Goal: Information Seeking & Learning: Find specific fact

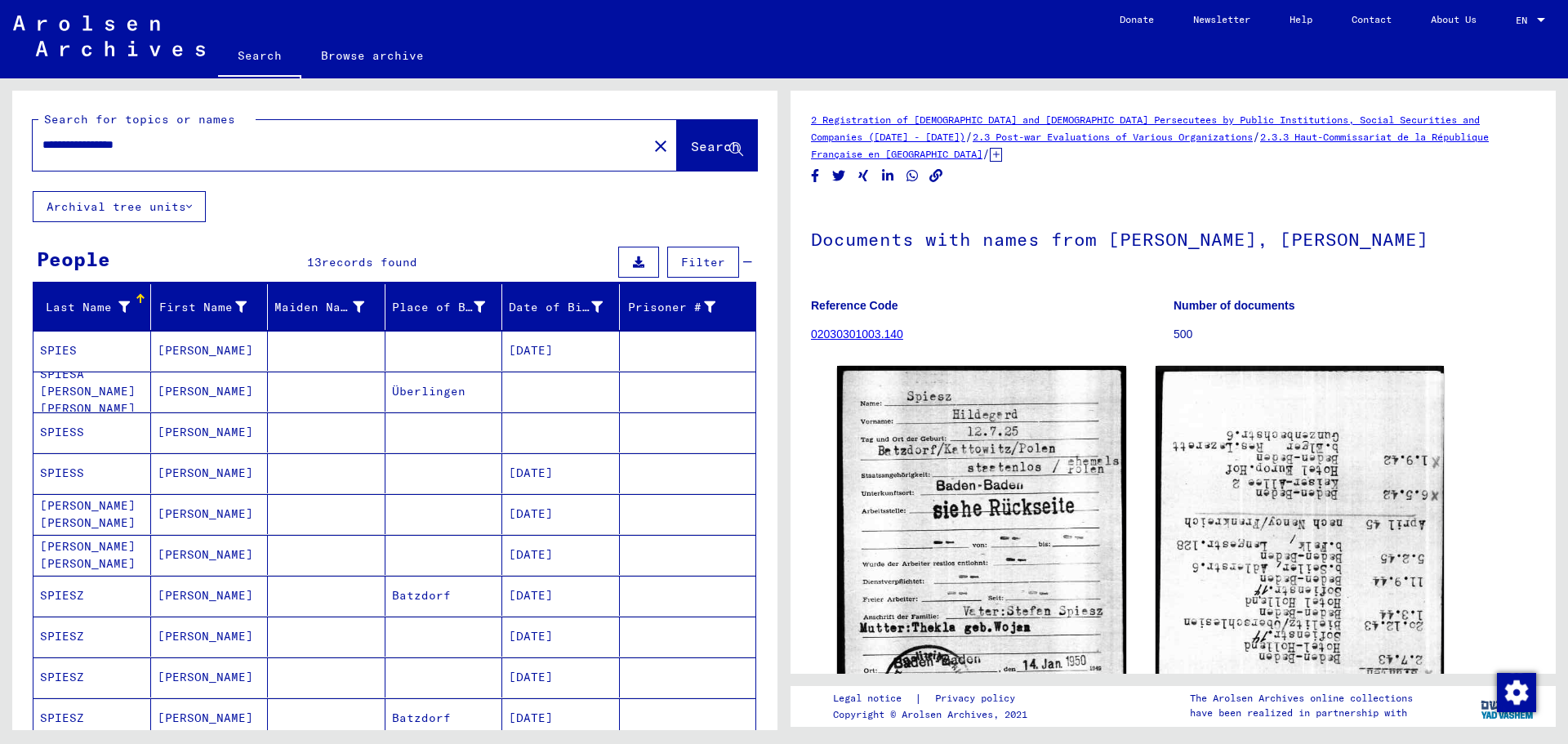
drag, startPoint x: 214, startPoint y: 143, endPoint x: 0, endPoint y: 99, distance: 218.5
click at [0, 99] on div "**********" at bounding box center [392, 404] width 784 height 652
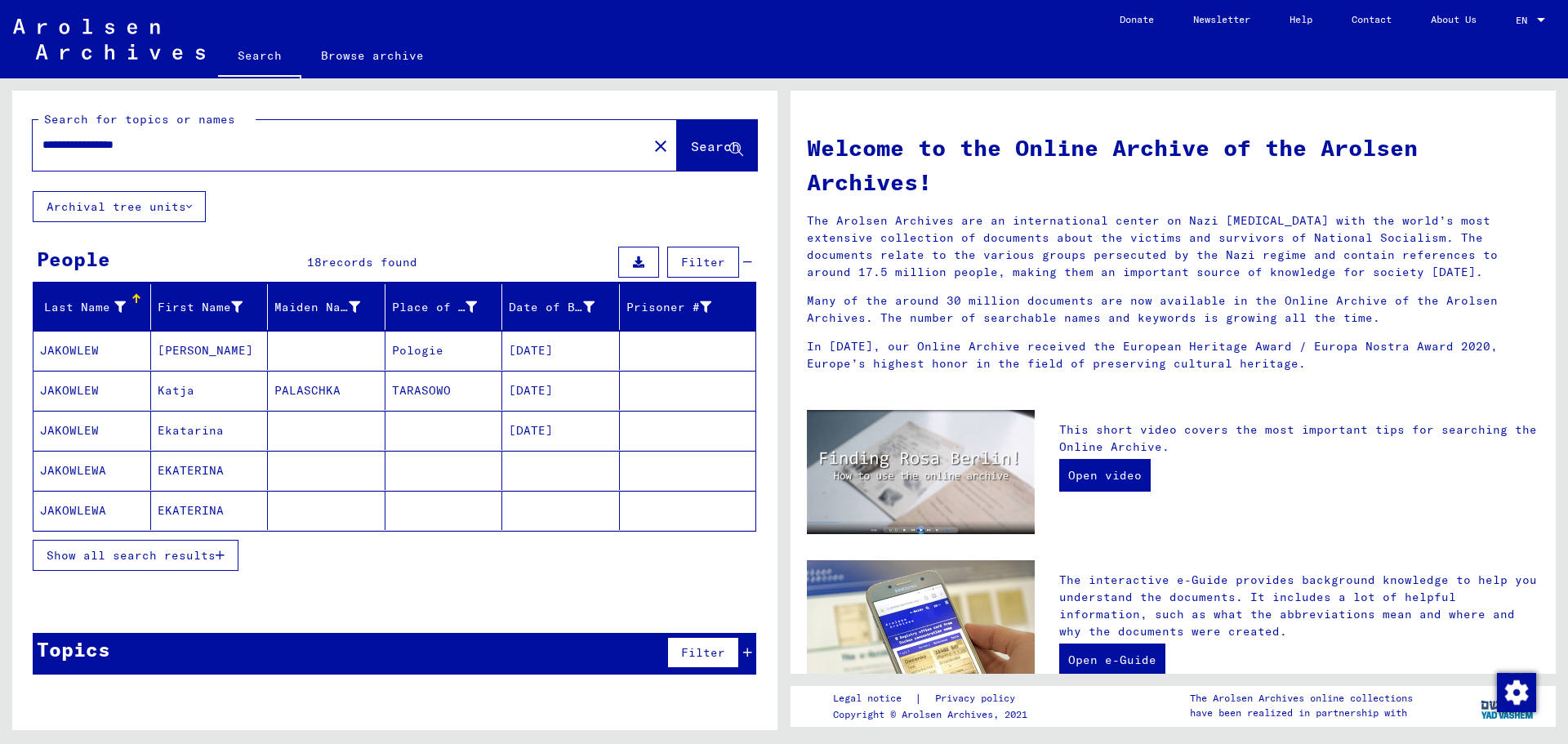
click at [292, 354] on mat-cell at bounding box center [326, 351] width 118 height 39
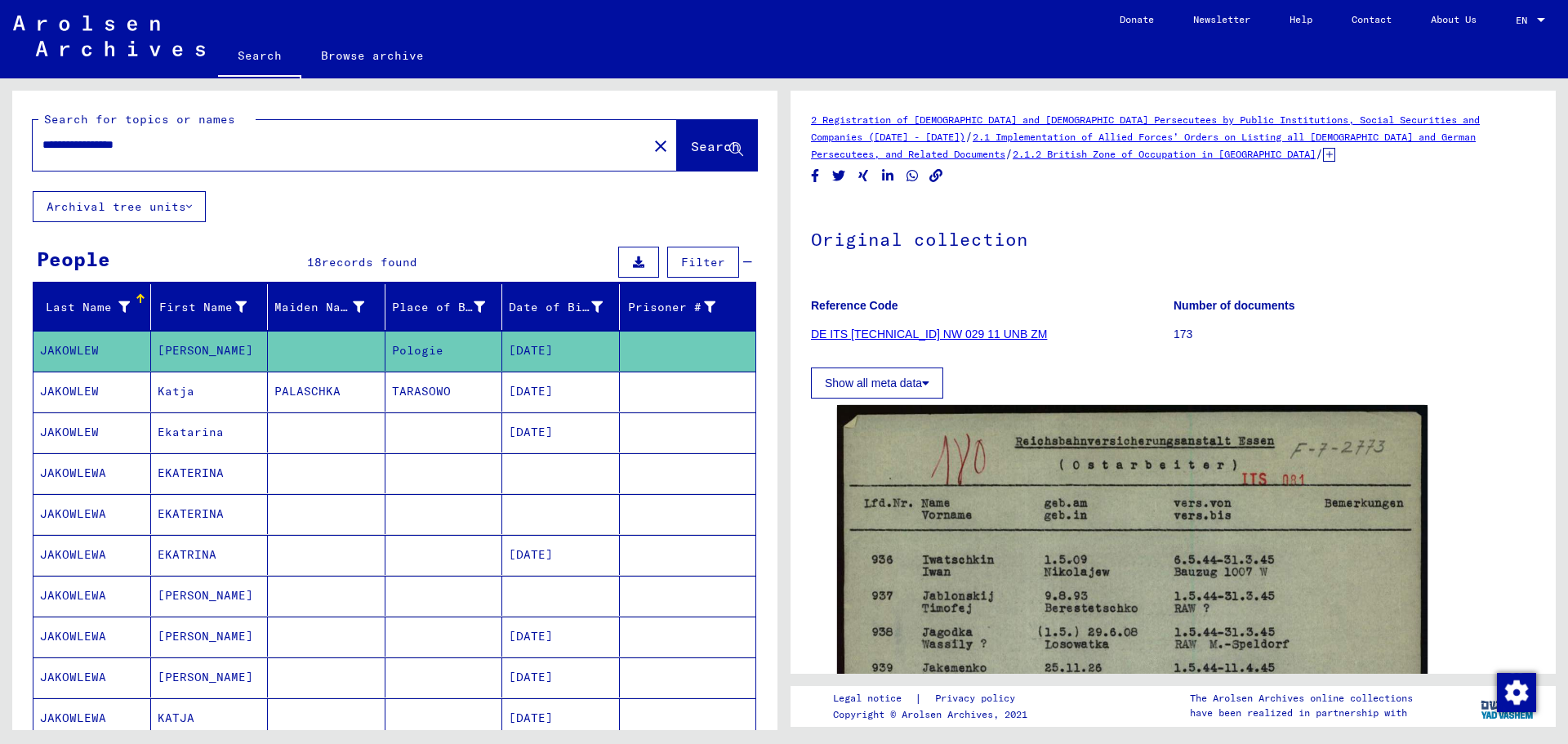
click at [450, 426] on mat-cell at bounding box center [444, 432] width 118 height 40
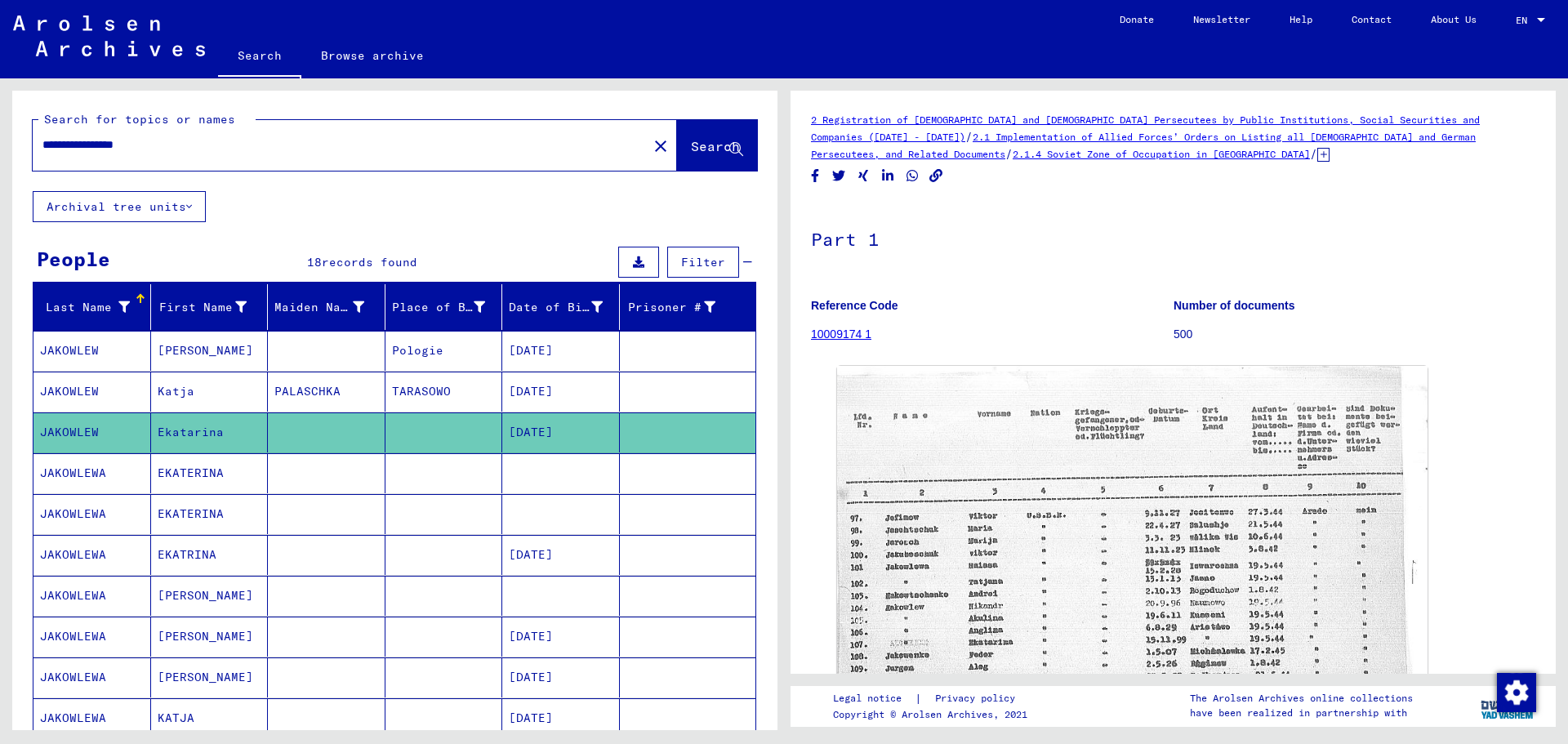
click at [477, 478] on mat-cell at bounding box center [444, 474] width 118 height 40
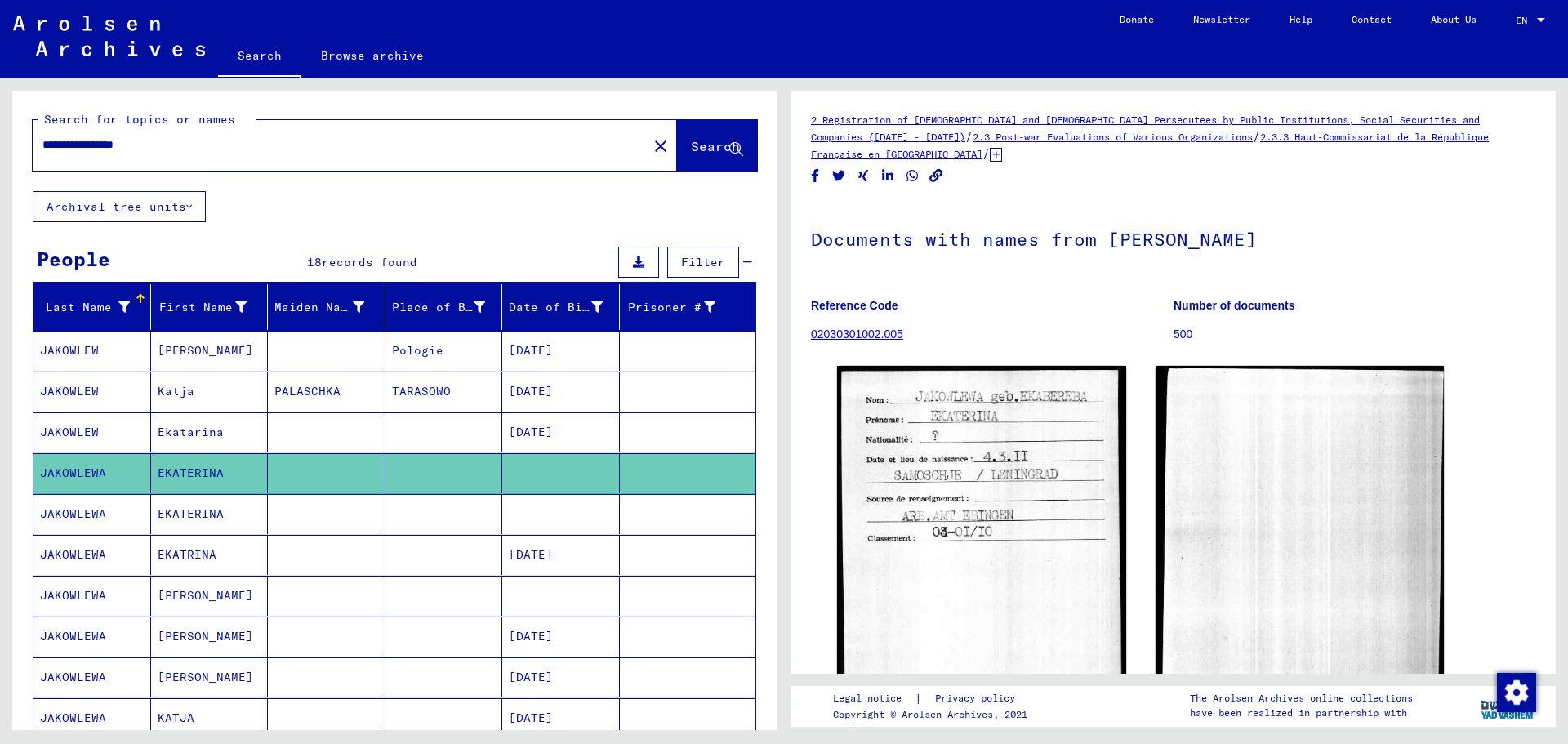
click at [483, 520] on mat-cell at bounding box center [444, 514] width 118 height 40
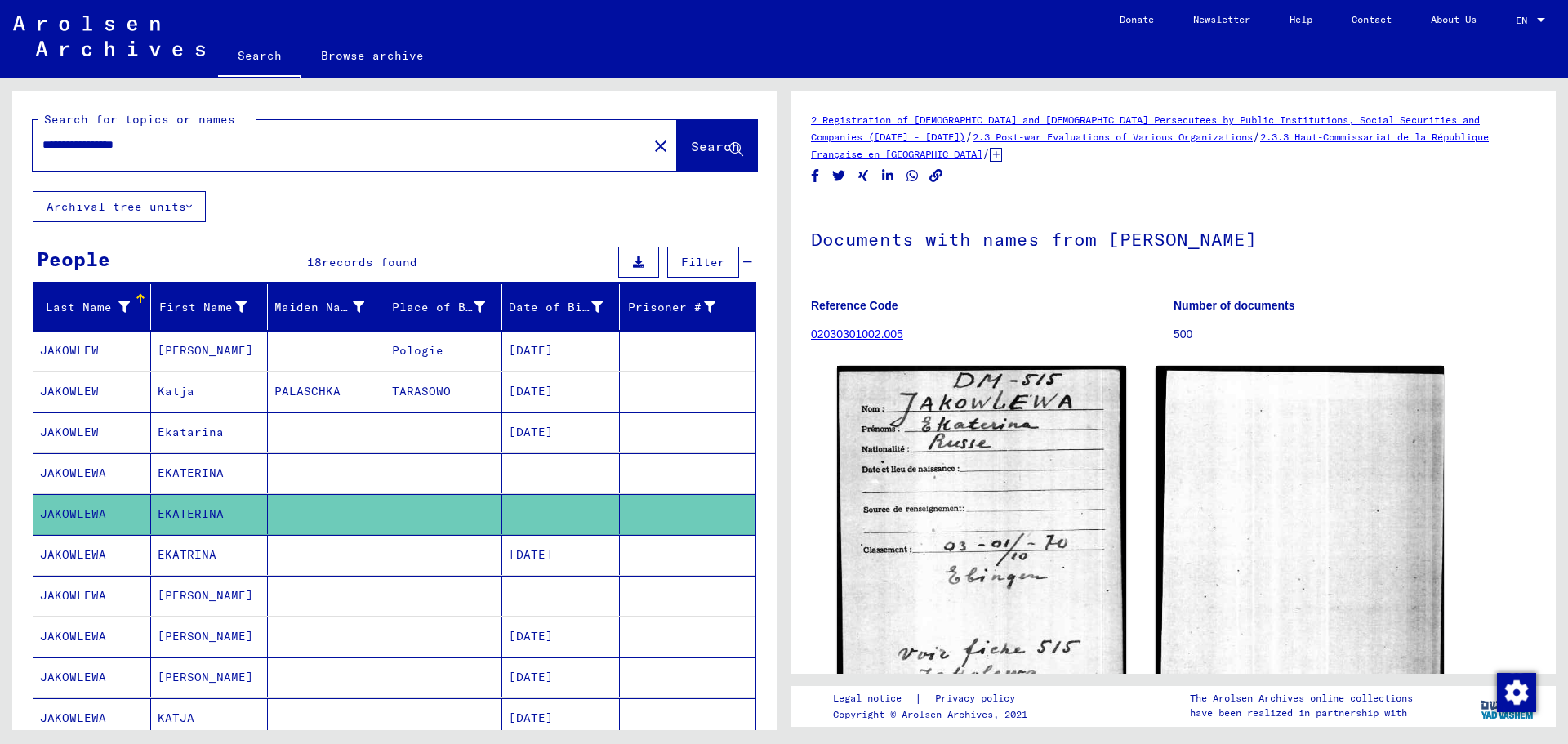
click at [478, 491] on mat-cell at bounding box center [444, 474] width 118 height 40
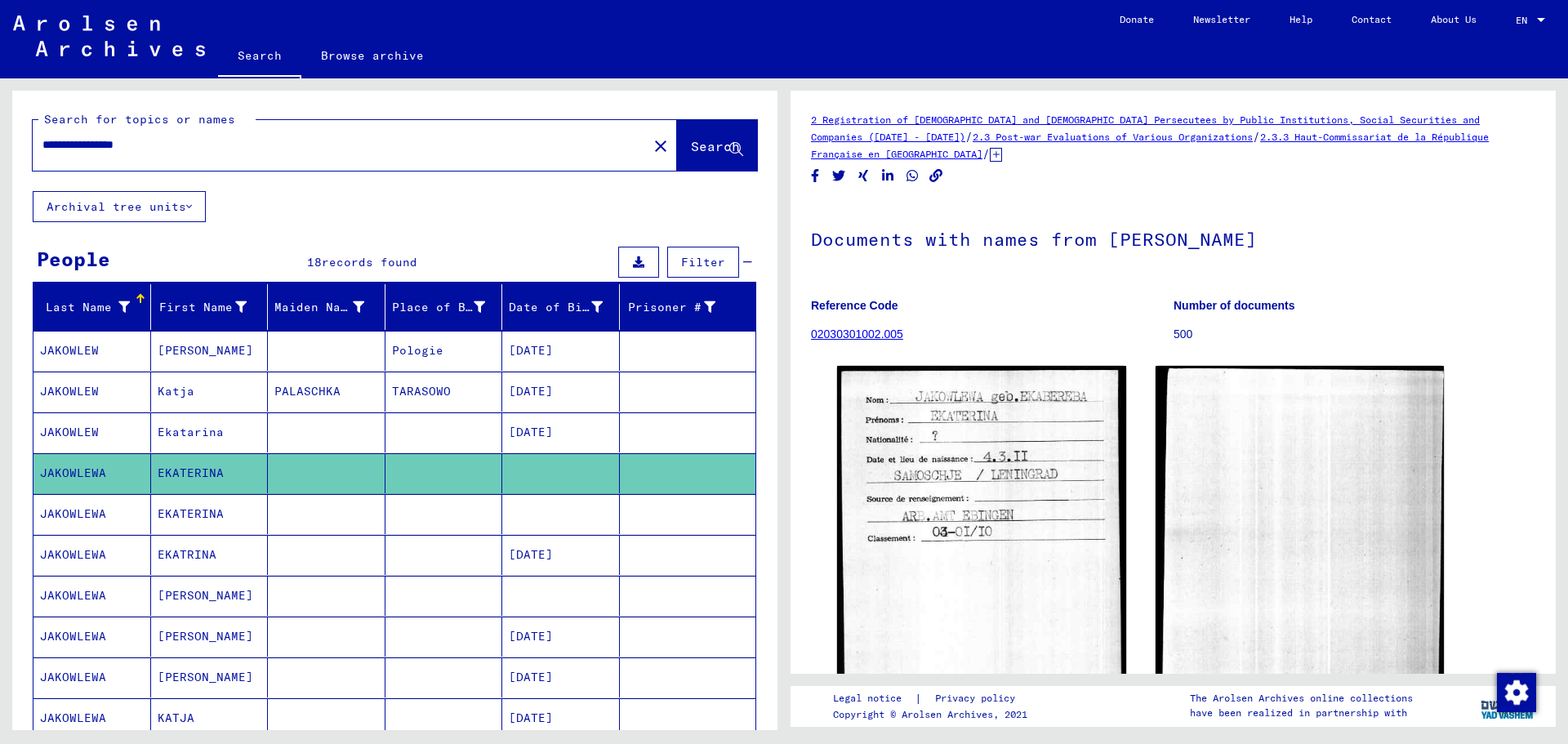
click at [556, 516] on mat-cell at bounding box center [560, 514] width 118 height 40
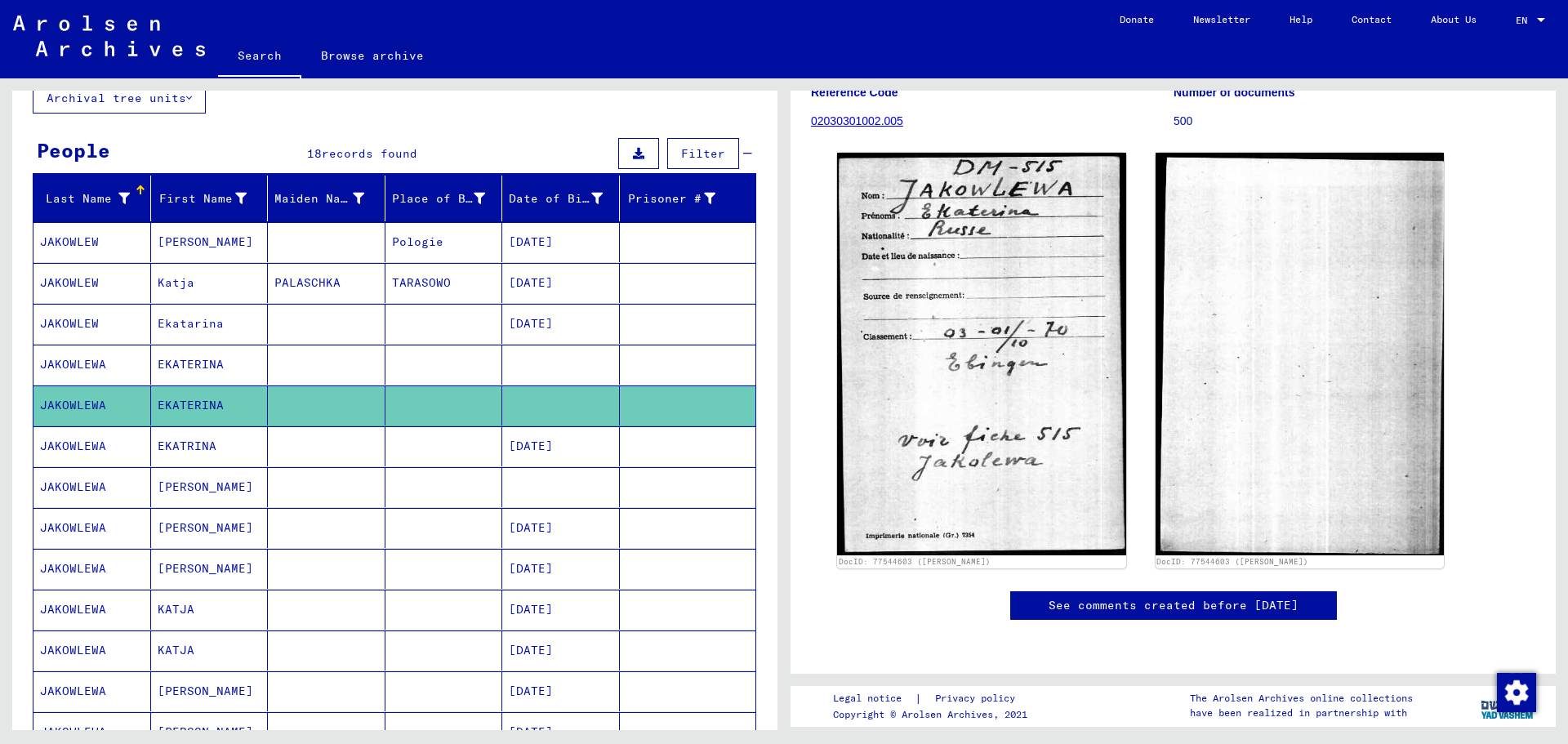
scroll to position [245, 0]
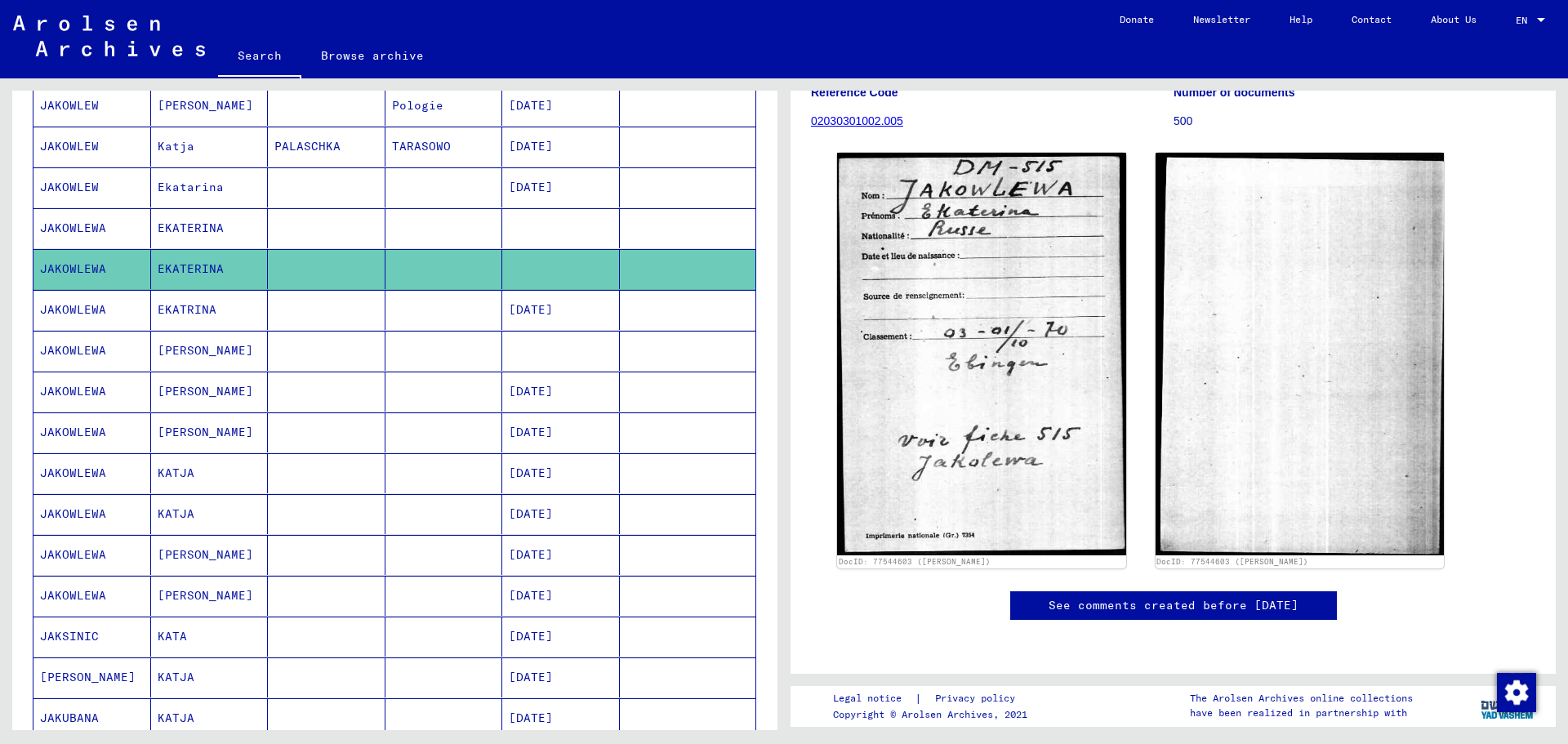
click at [540, 317] on mat-cell "[DATE]" at bounding box center [560, 310] width 118 height 40
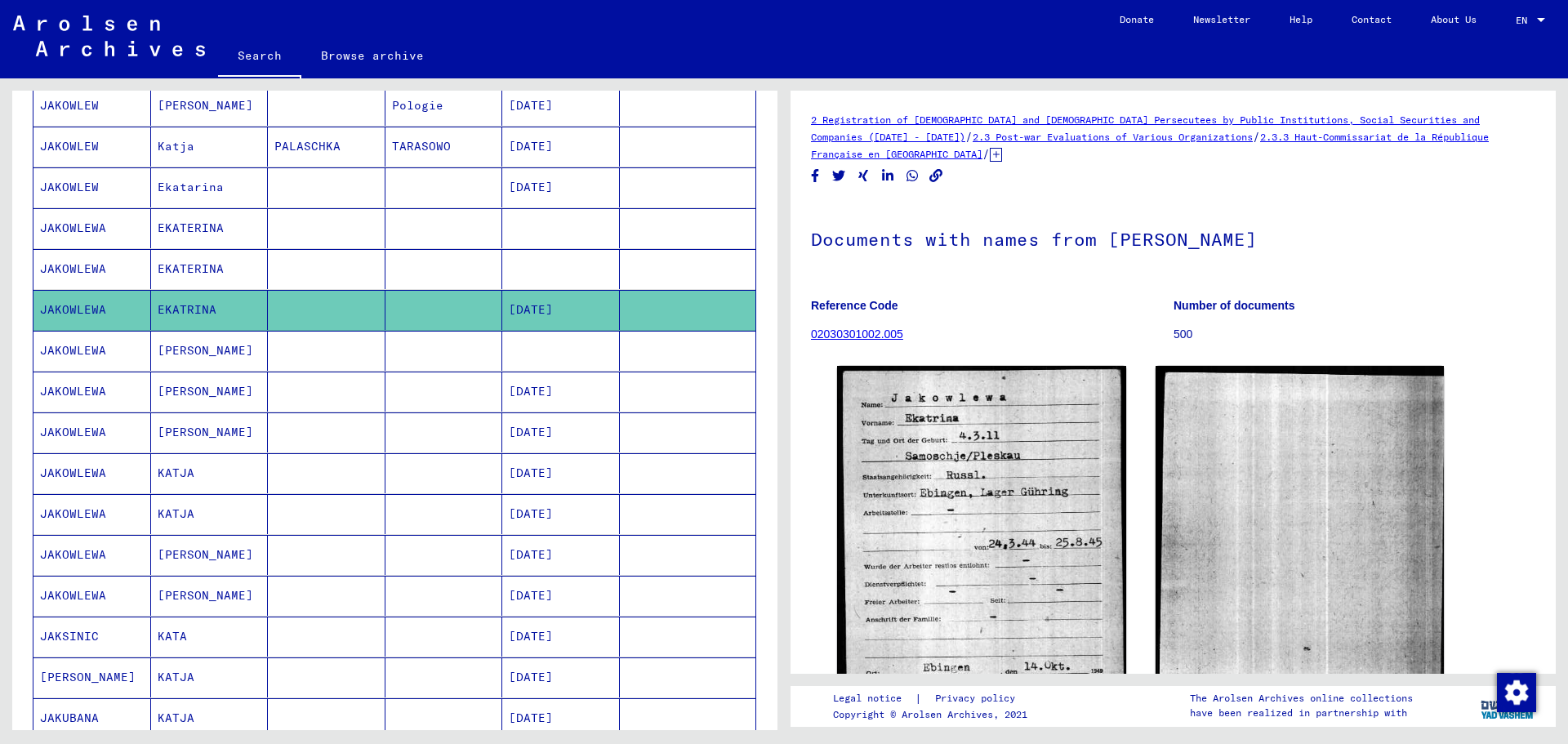
click at [543, 355] on mat-cell at bounding box center [560, 351] width 118 height 40
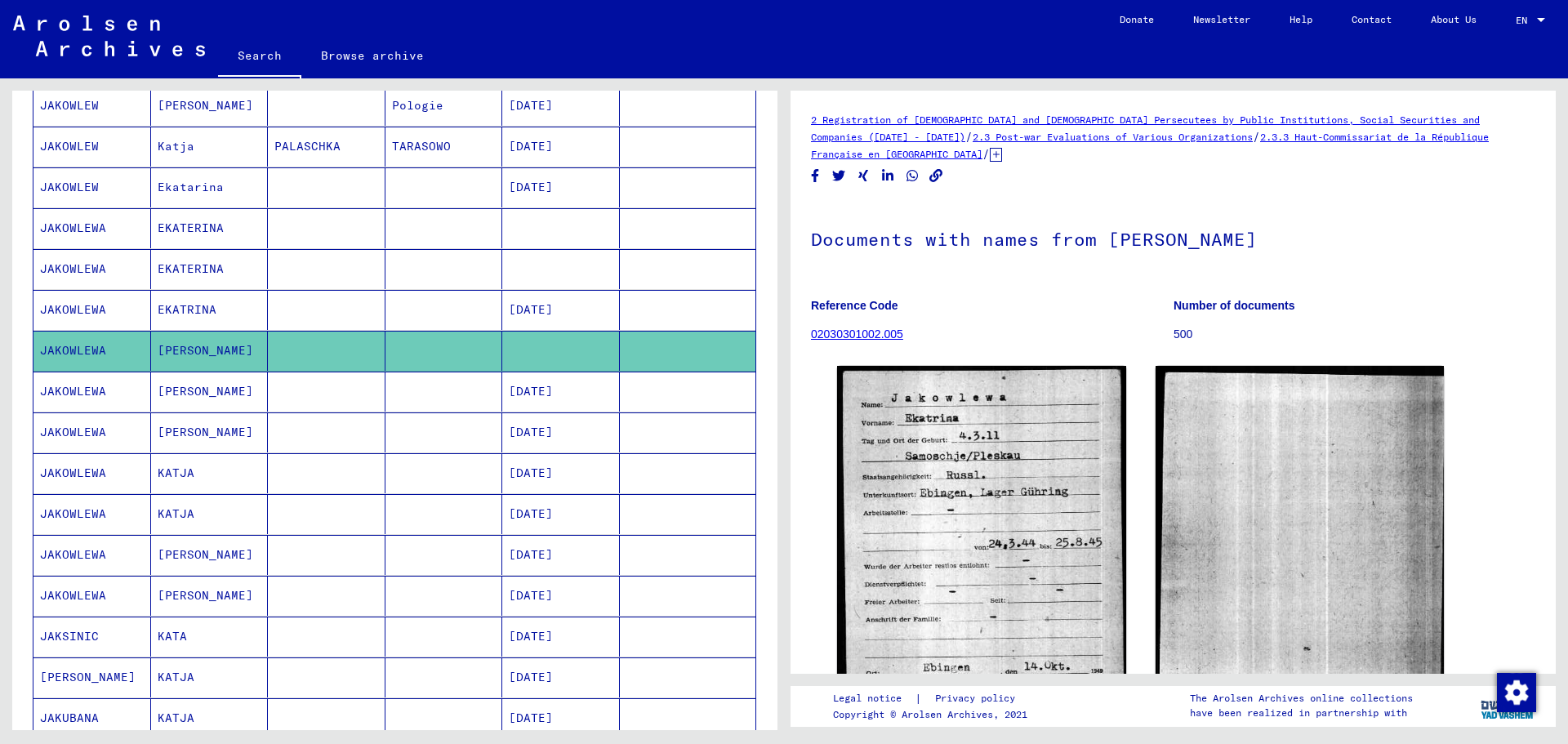
click at [549, 391] on mat-cell "[DATE]" at bounding box center [560, 391] width 118 height 40
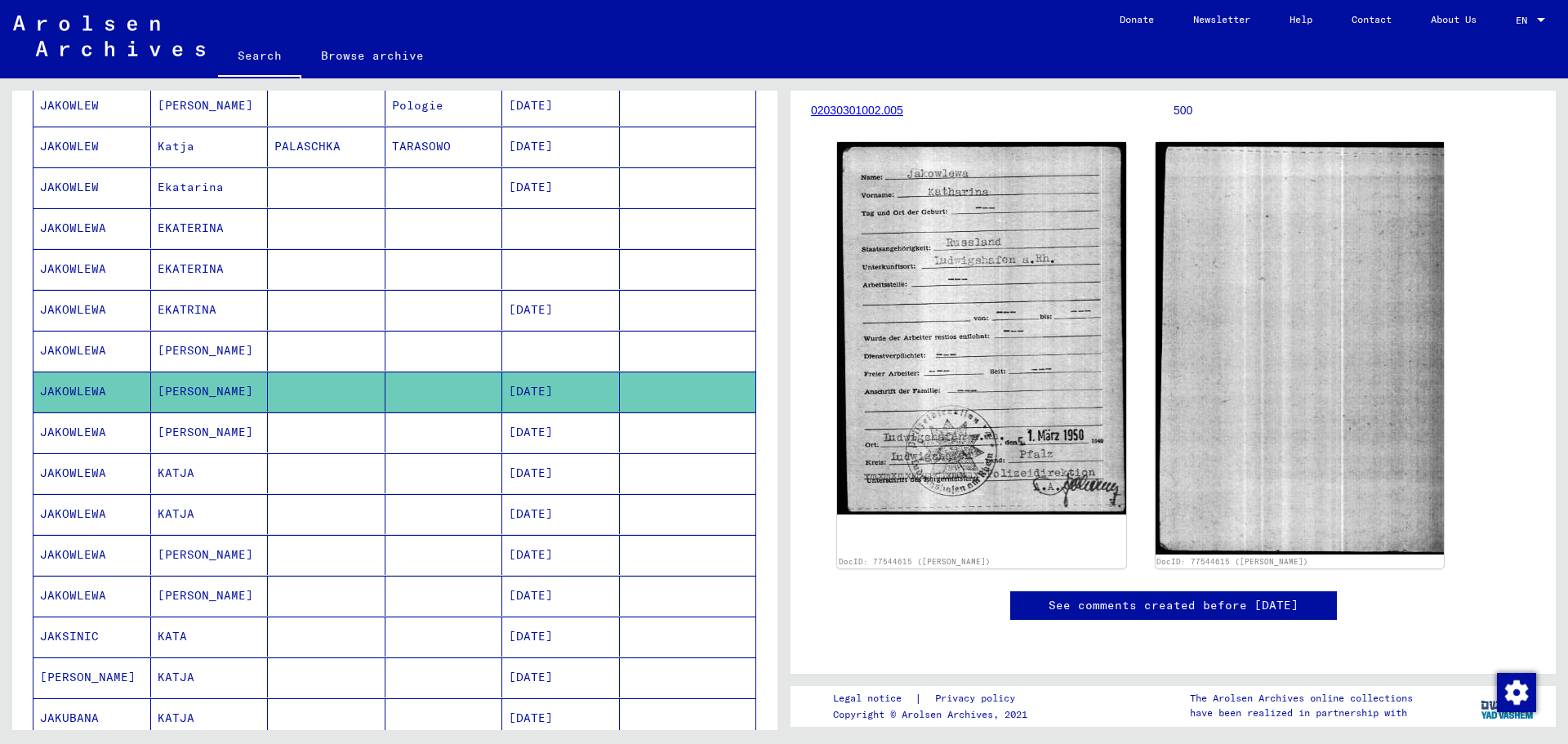
scroll to position [327, 0]
click at [567, 435] on mat-cell "[DATE]" at bounding box center [560, 432] width 118 height 40
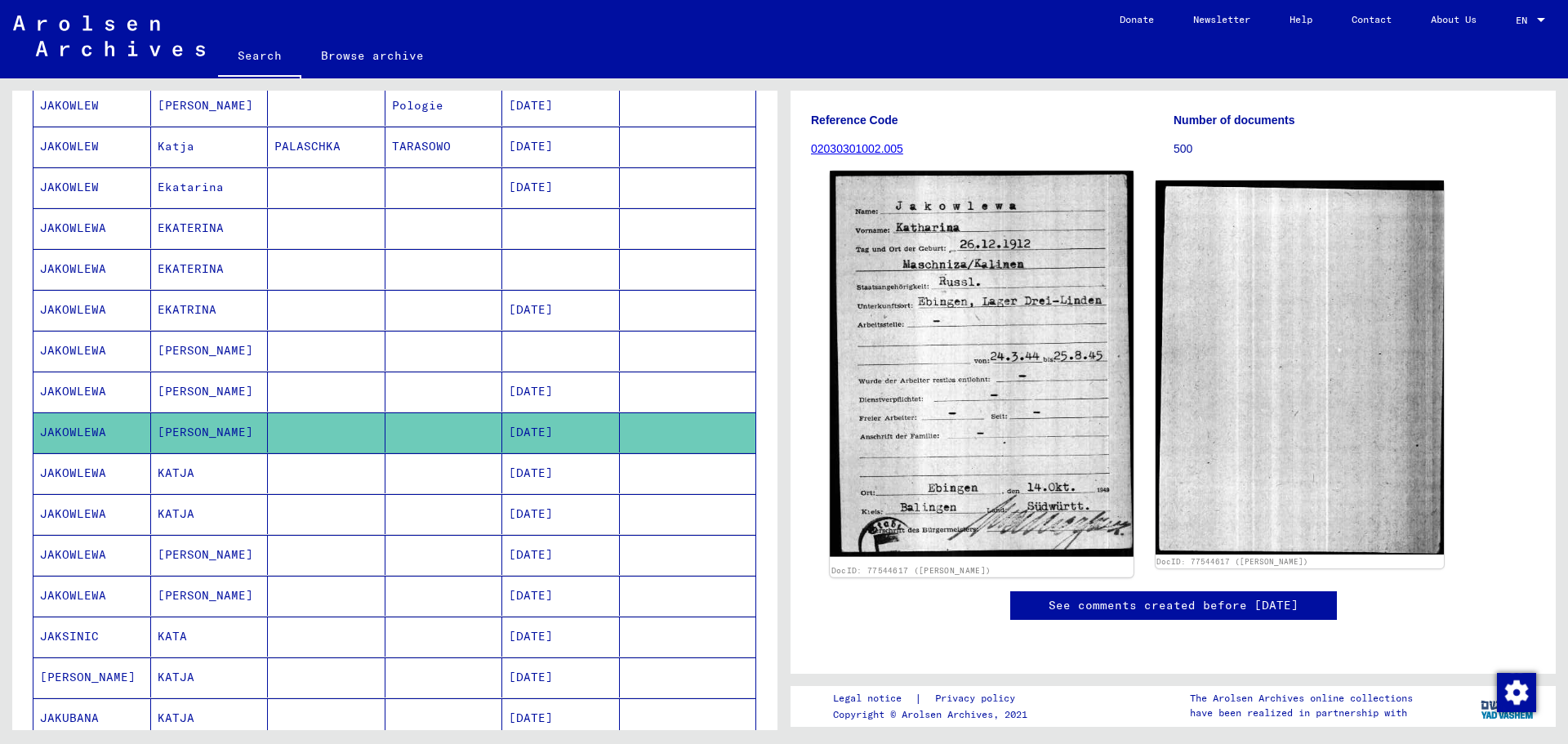
scroll to position [245, 0]
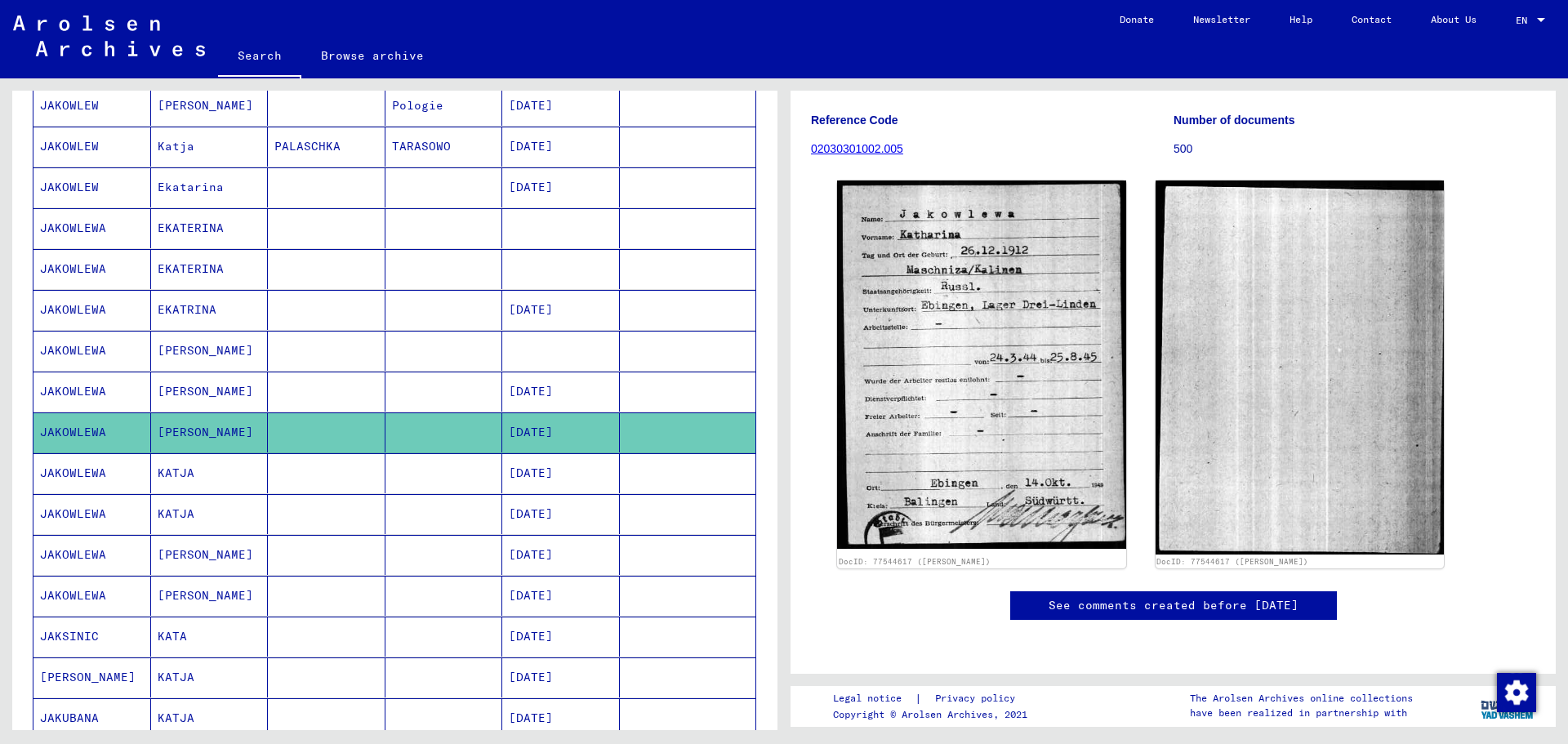
click at [600, 469] on mat-cell "[DATE]" at bounding box center [560, 474] width 118 height 40
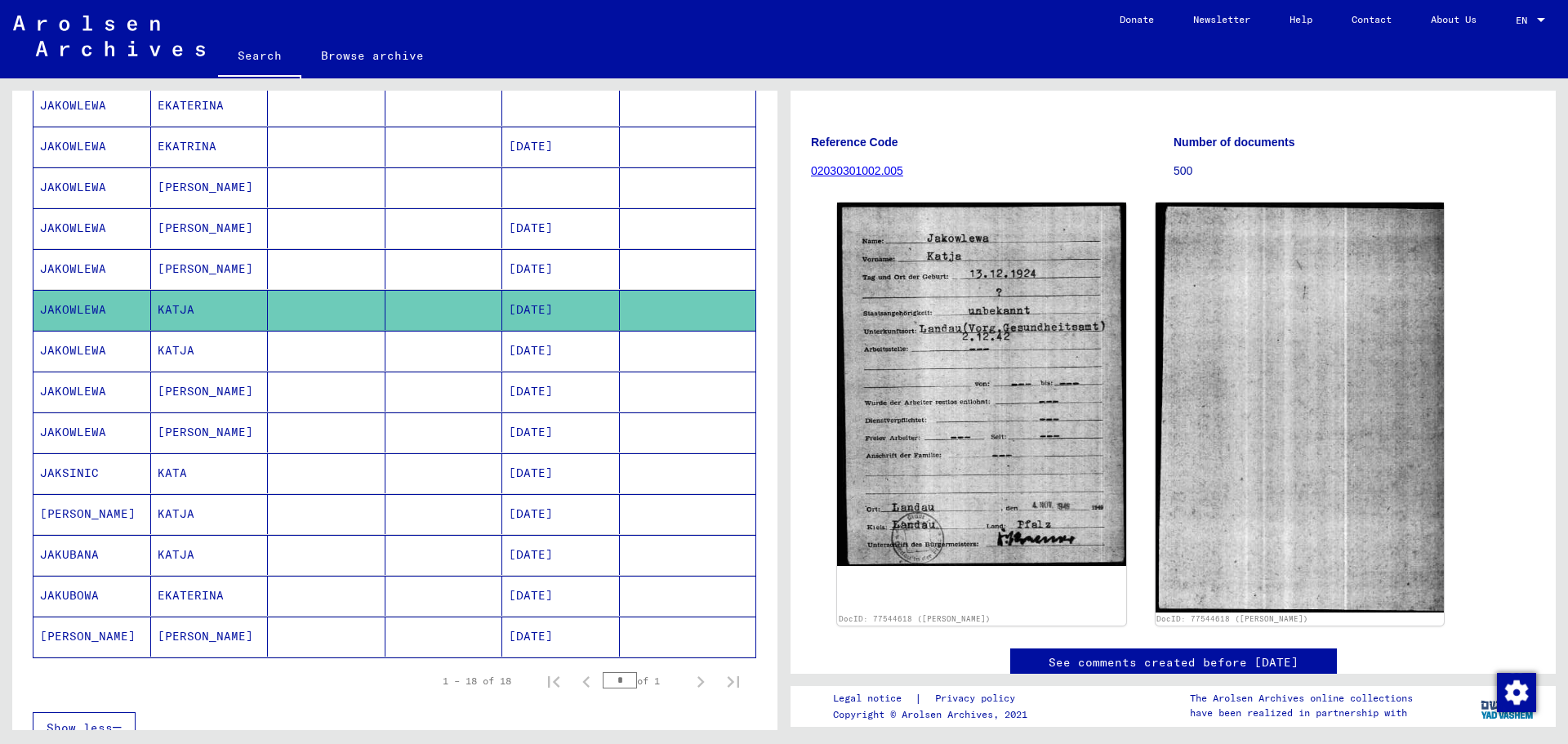
click at [506, 351] on mat-cell "[DATE]" at bounding box center [560, 351] width 118 height 40
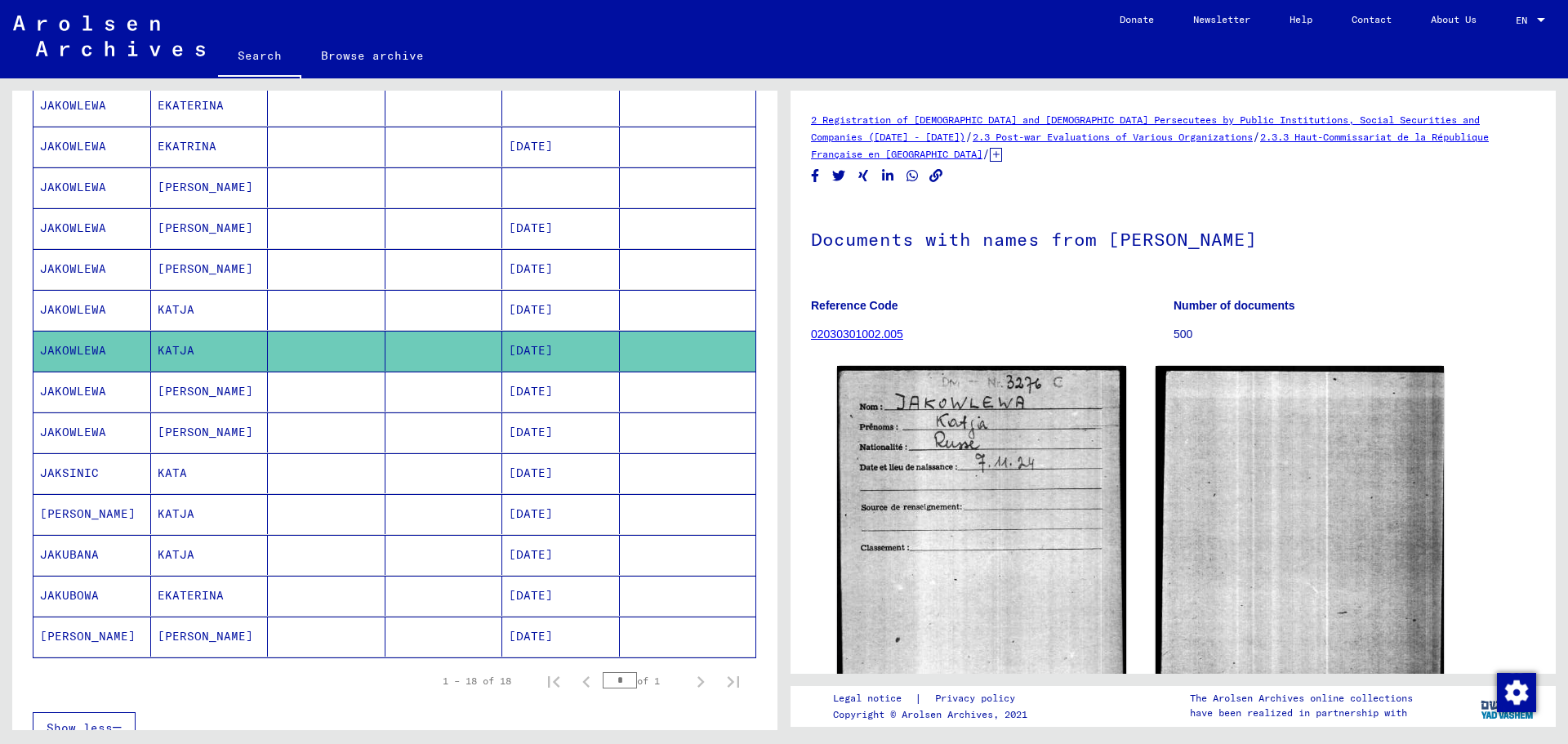
click at [542, 395] on mat-cell "[DATE]" at bounding box center [560, 391] width 118 height 40
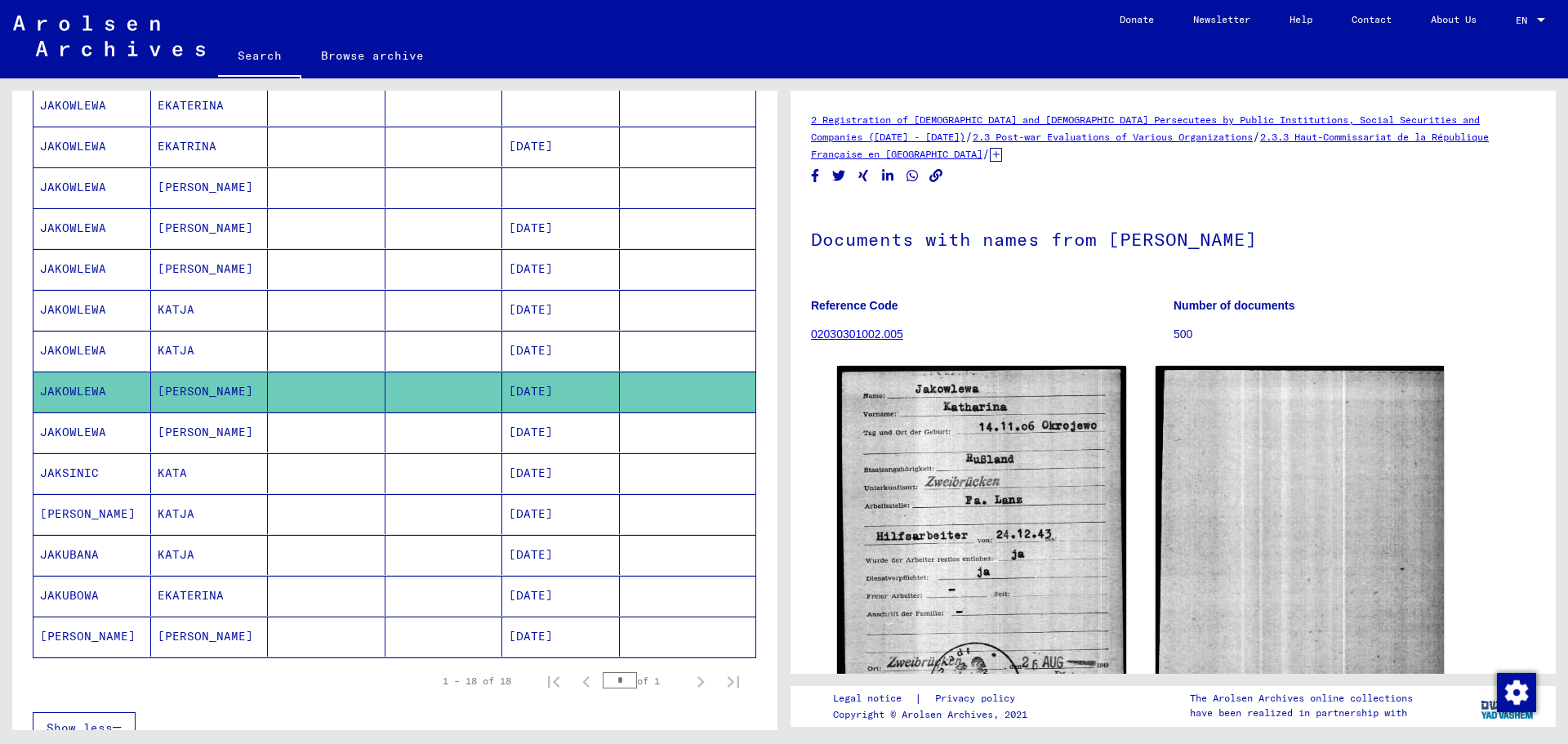
click at [544, 441] on mat-cell "[DATE]" at bounding box center [560, 432] width 118 height 40
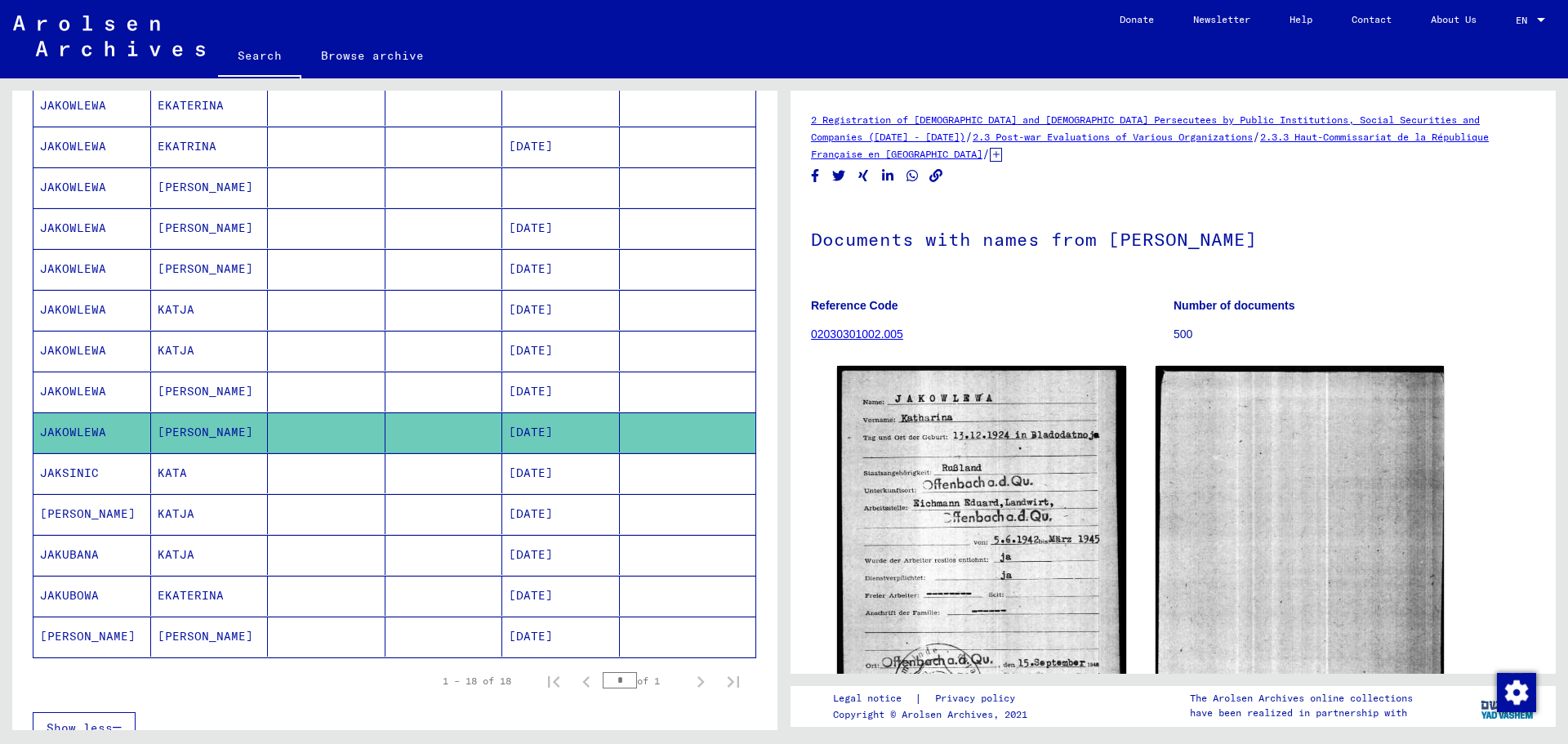
click at [533, 389] on mat-cell "[DATE]" at bounding box center [560, 391] width 118 height 40
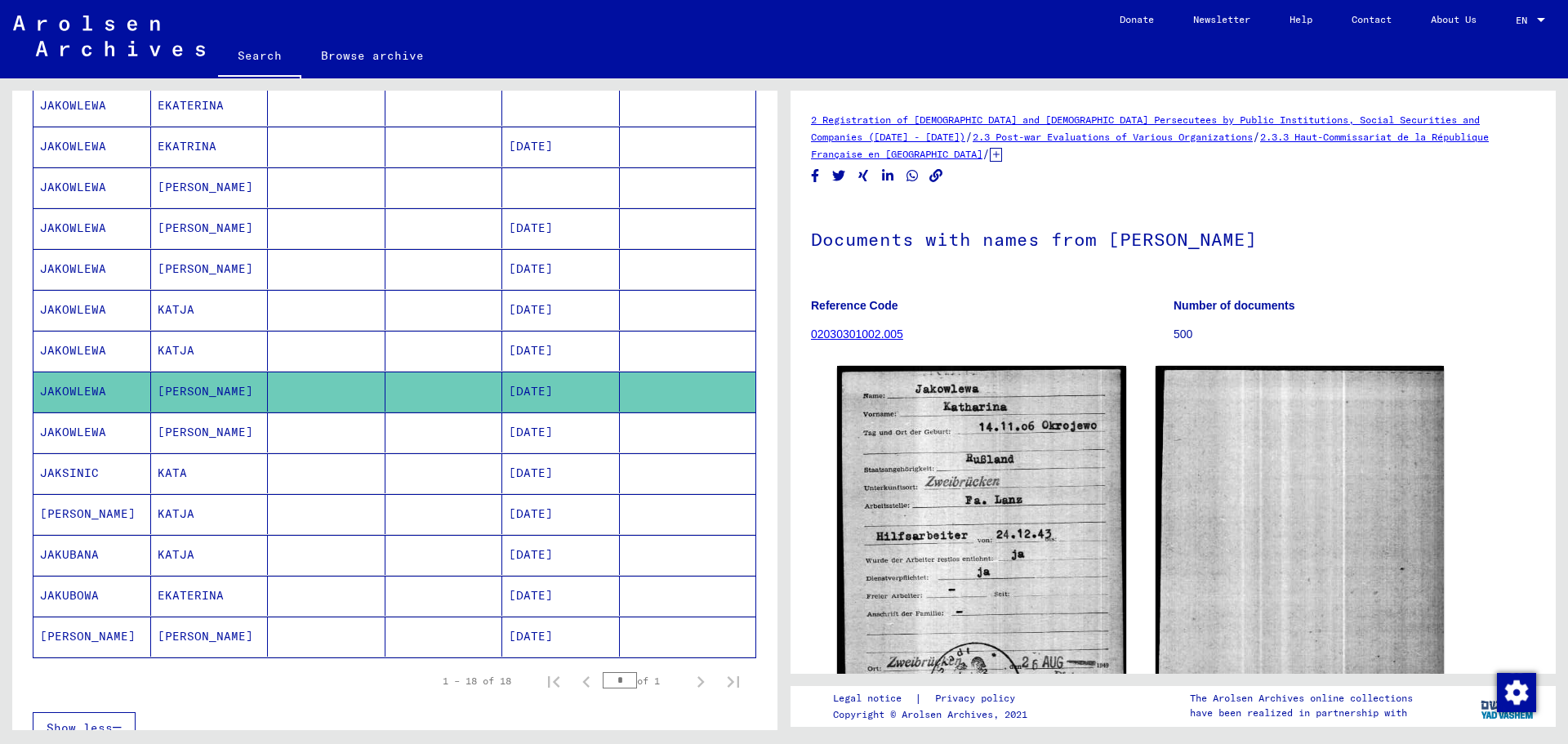
click at [532, 423] on mat-cell "[DATE]" at bounding box center [560, 432] width 118 height 40
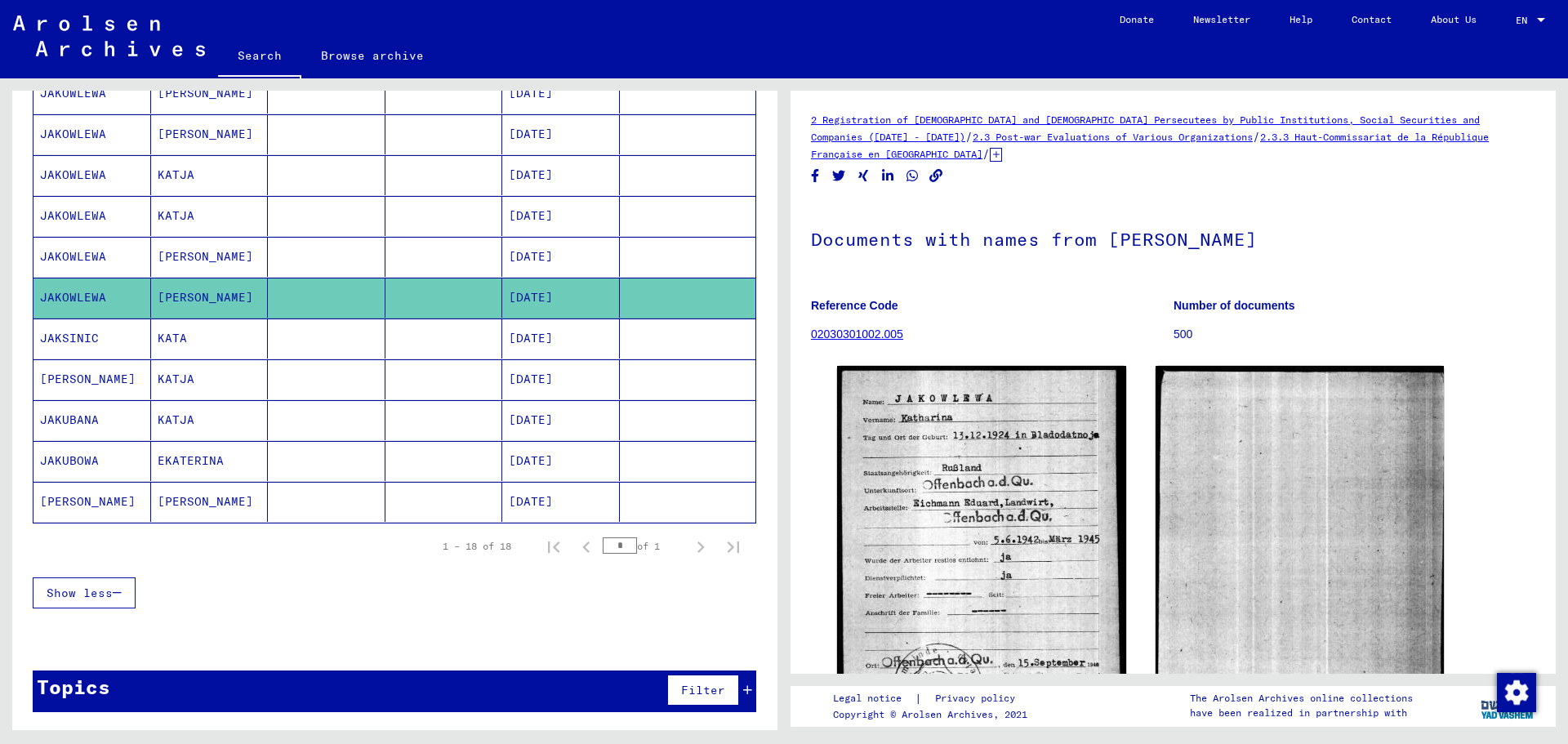
click at [523, 337] on mat-cell "[DATE]" at bounding box center [560, 339] width 118 height 40
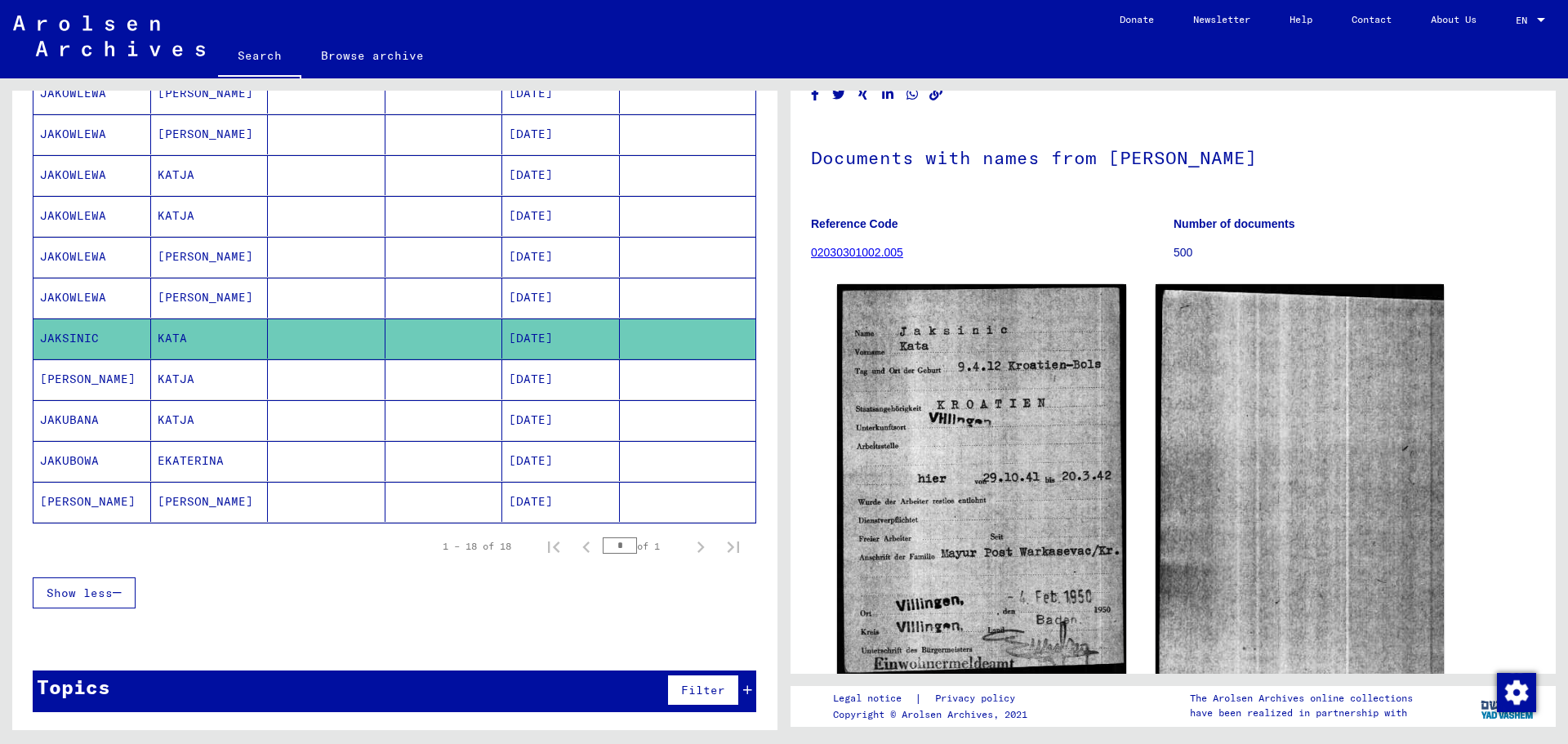
click at [579, 380] on mat-cell "[DATE]" at bounding box center [560, 379] width 118 height 40
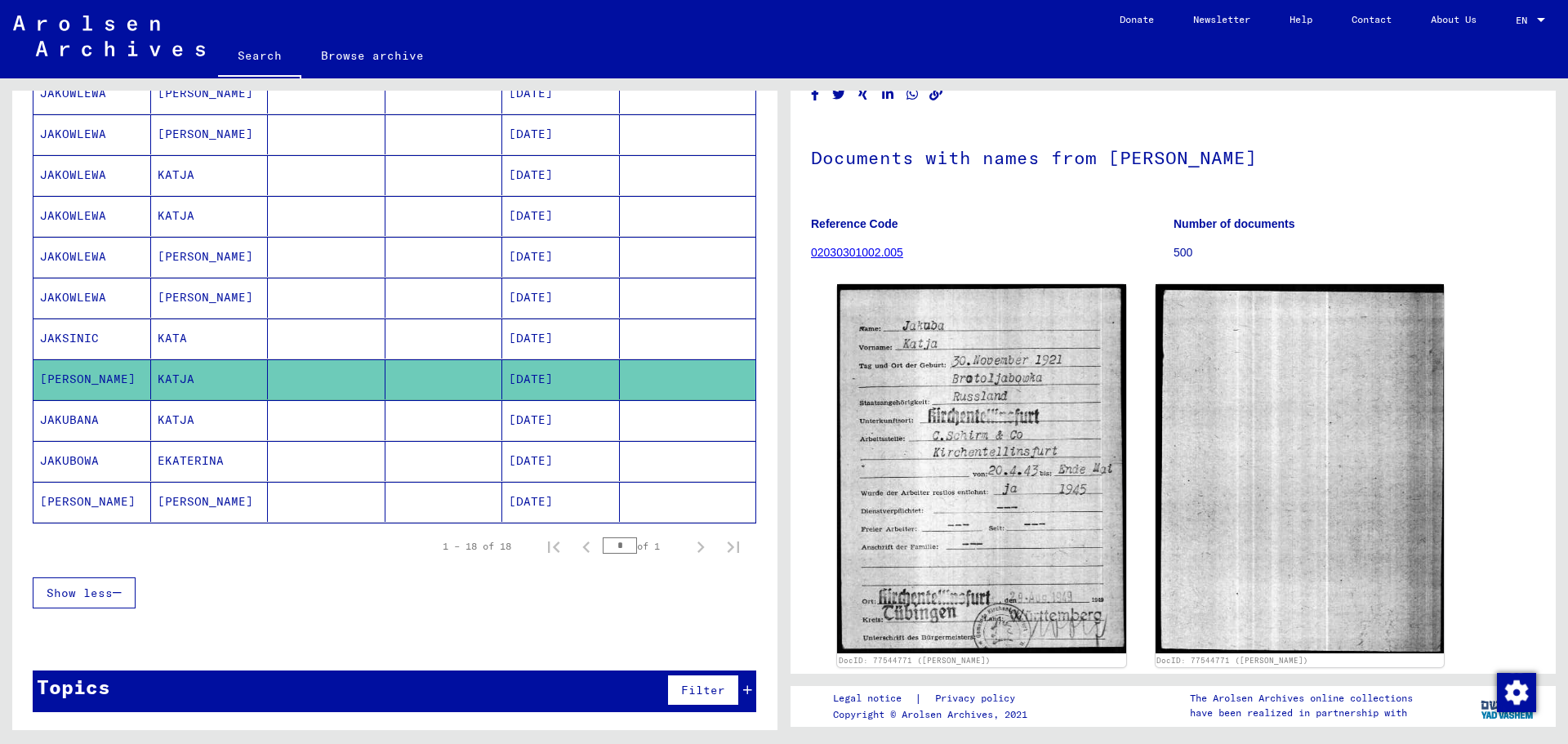
click at [569, 414] on mat-cell "[DATE]" at bounding box center [560, 420] width 118 height 40
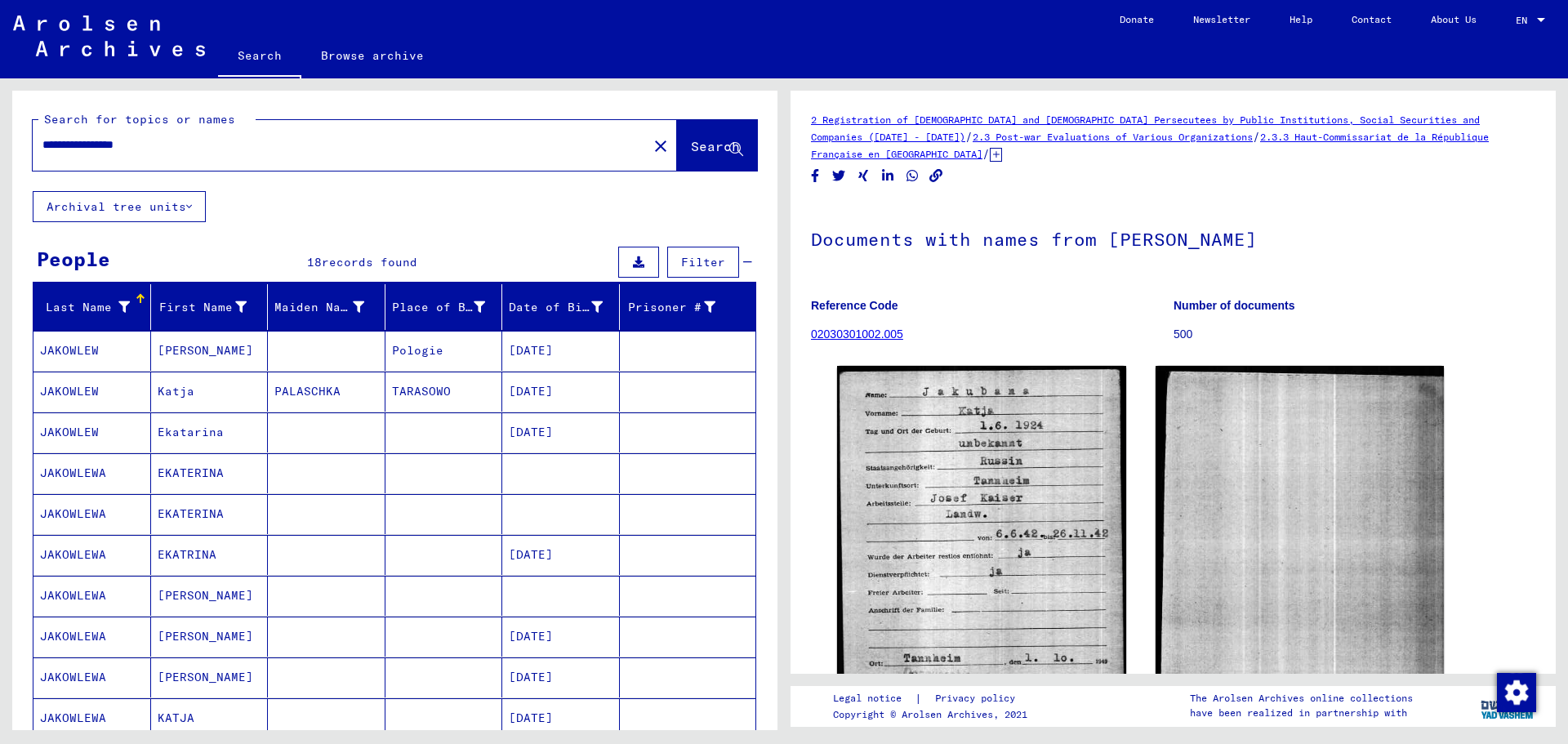
click at [221, 151] on input "**********" at bounding box center [340, 145] width 596 height 17
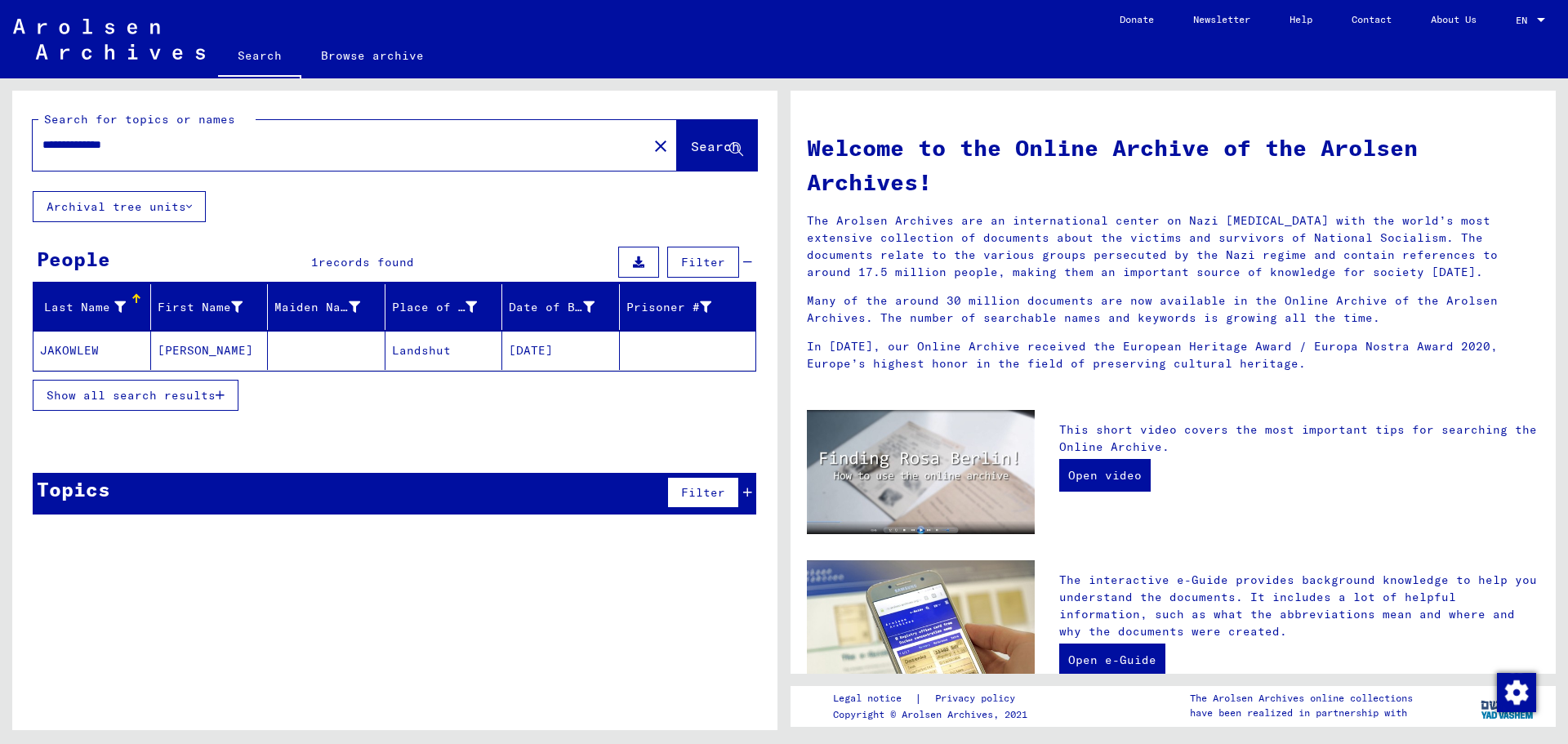
click at [196, 349] on mat-cell "[PERSON_NAME]" at bounding box center [210, 351] width 118 height 39
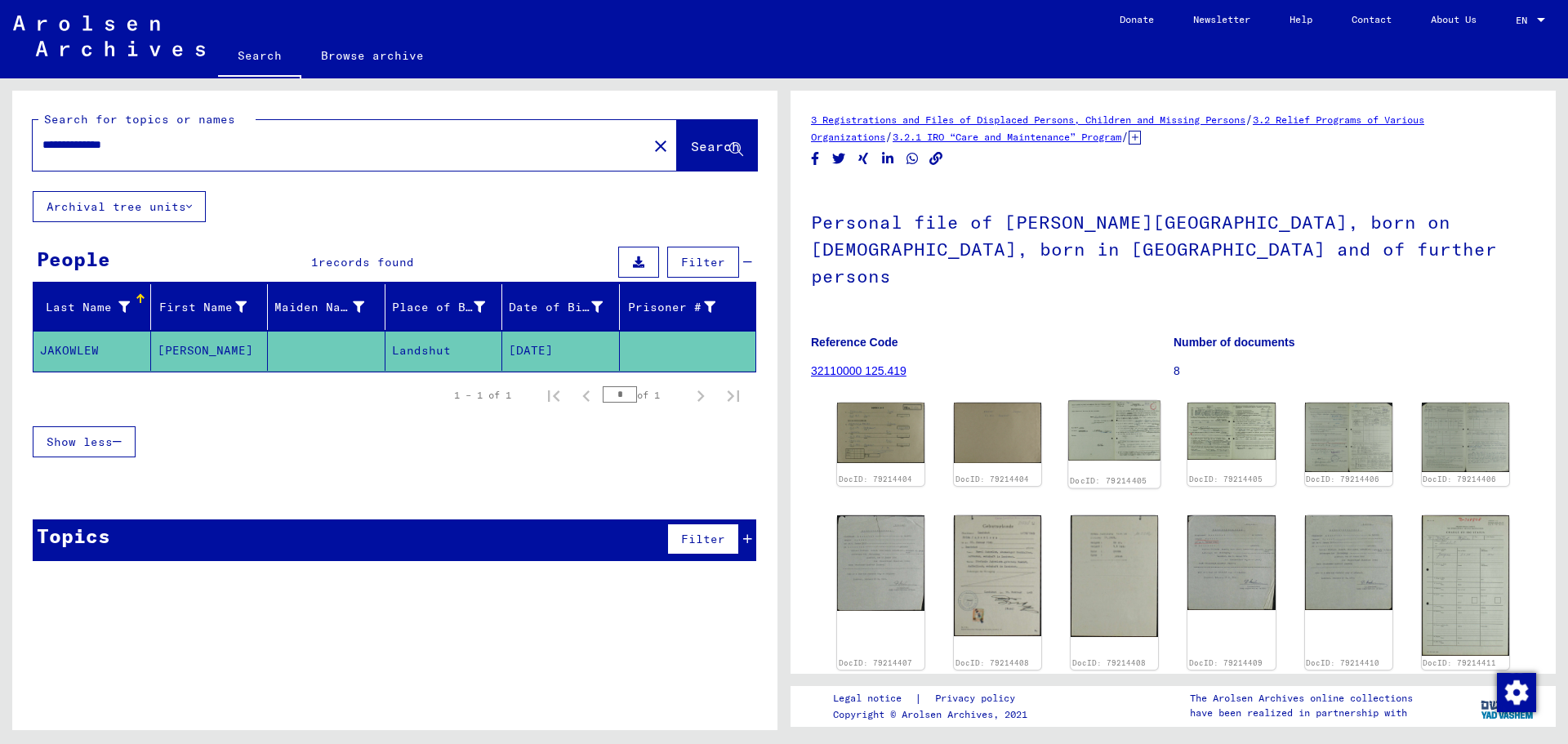
click at [1110, 401] on img at bounding box center [1115, 432] width 92 height 61
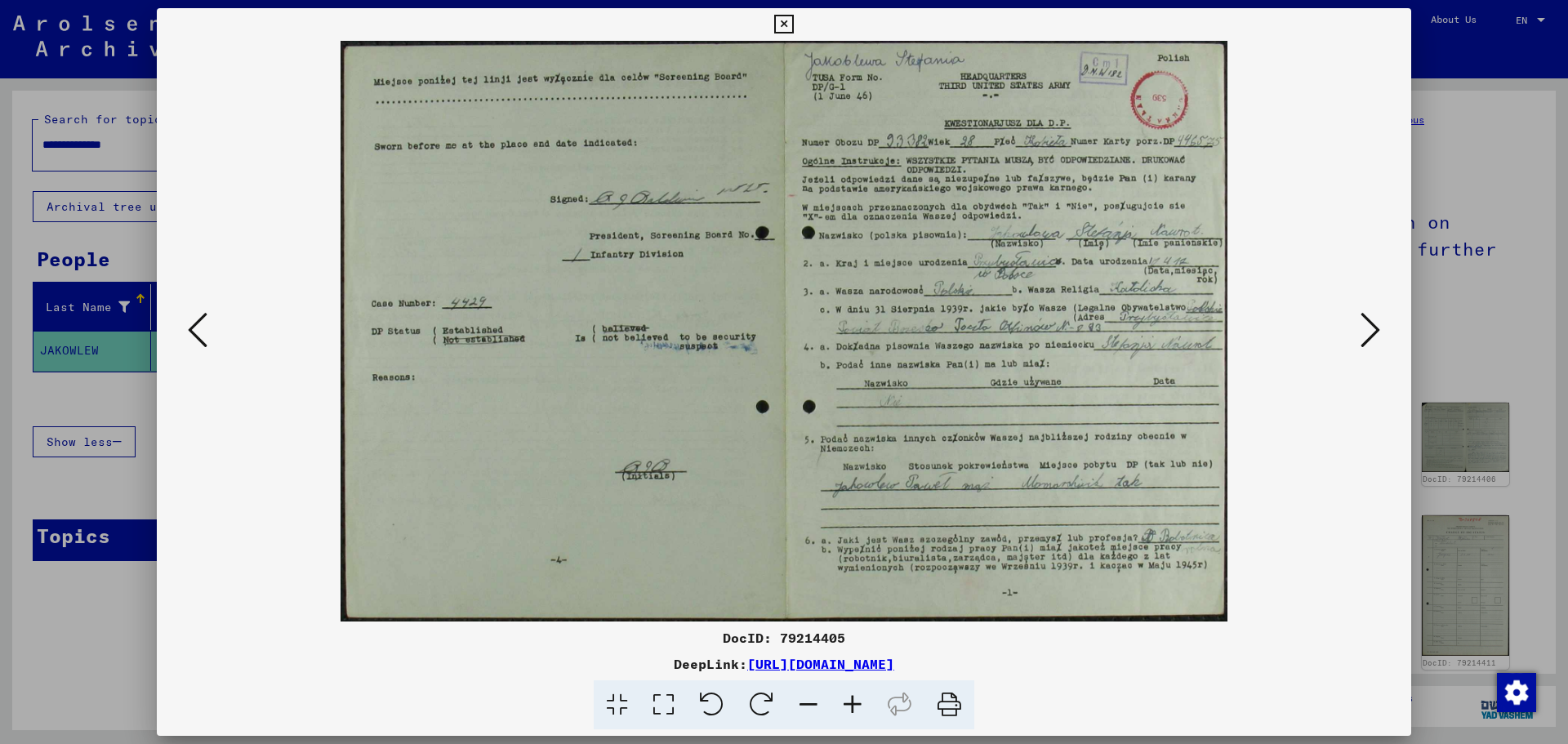
click at [1435, 68] on div at bounding box center [784, 372] width 1568 height 744
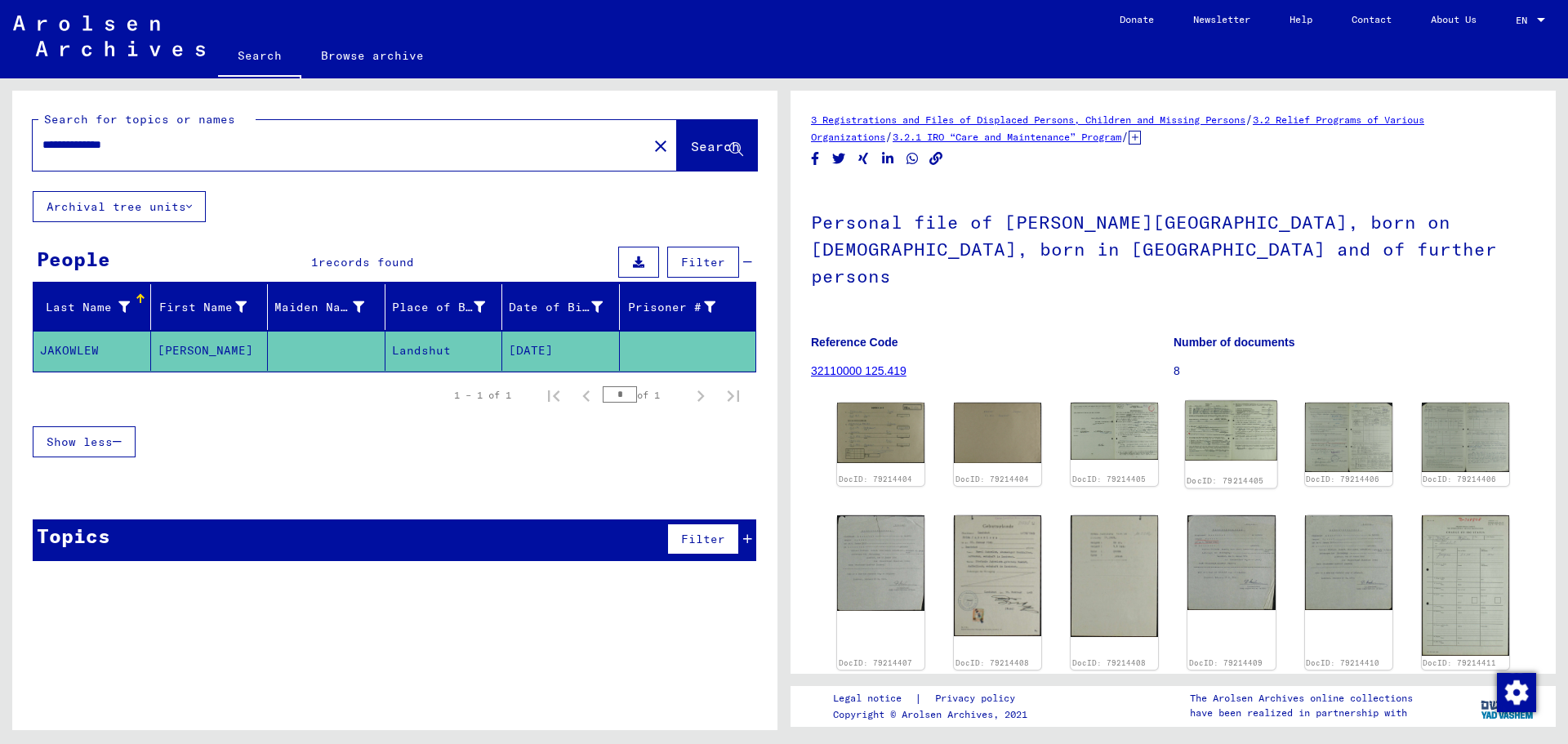
click at [1245, 437] on div "DocID: 79214405" at bounding box center [1232, 445] width 92 height 87
click at [1122, 408] on img at bounding box center [1115, 432] width 92 height 61
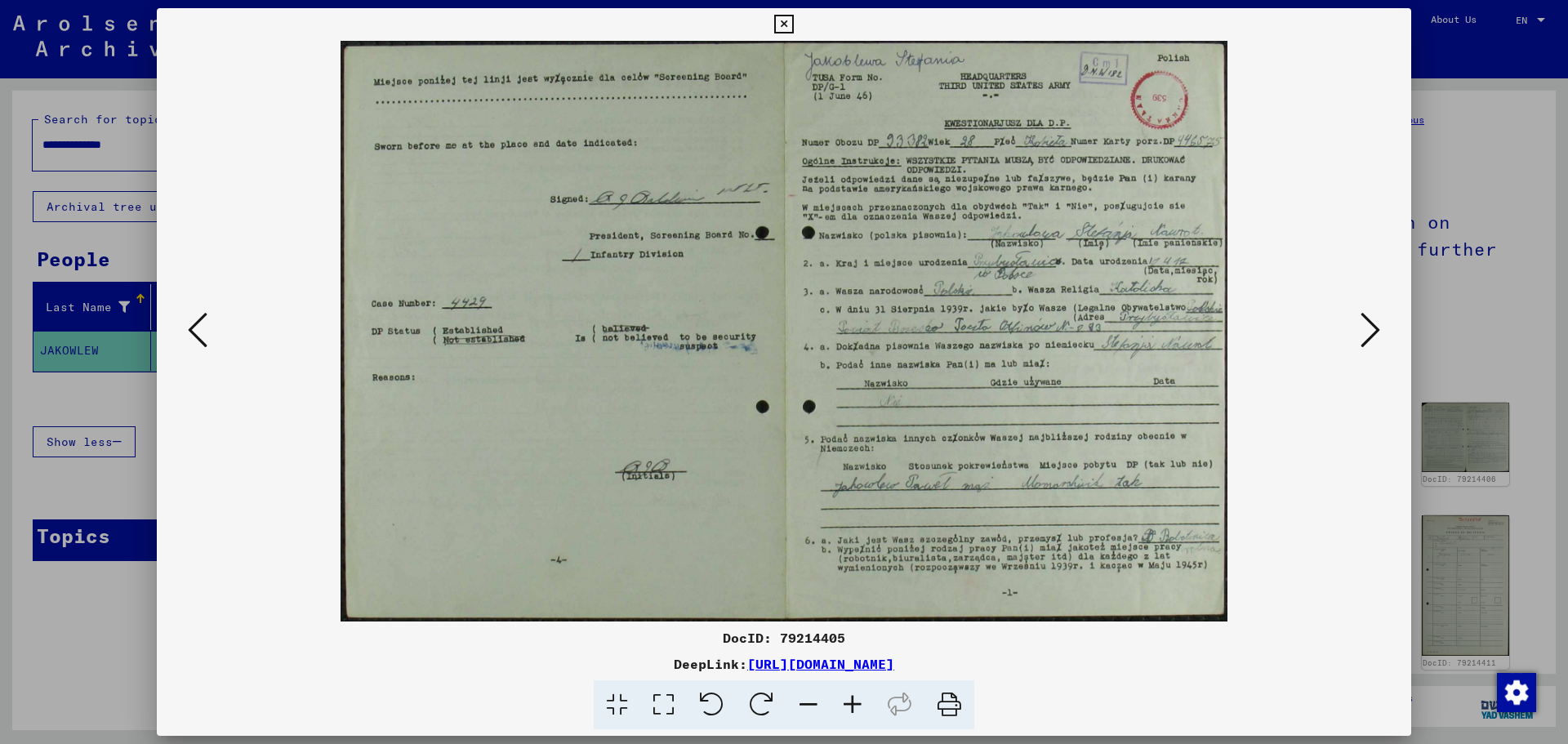
click at [1459, 146] on div at bounding box center [784, 372] width 1568 height 744
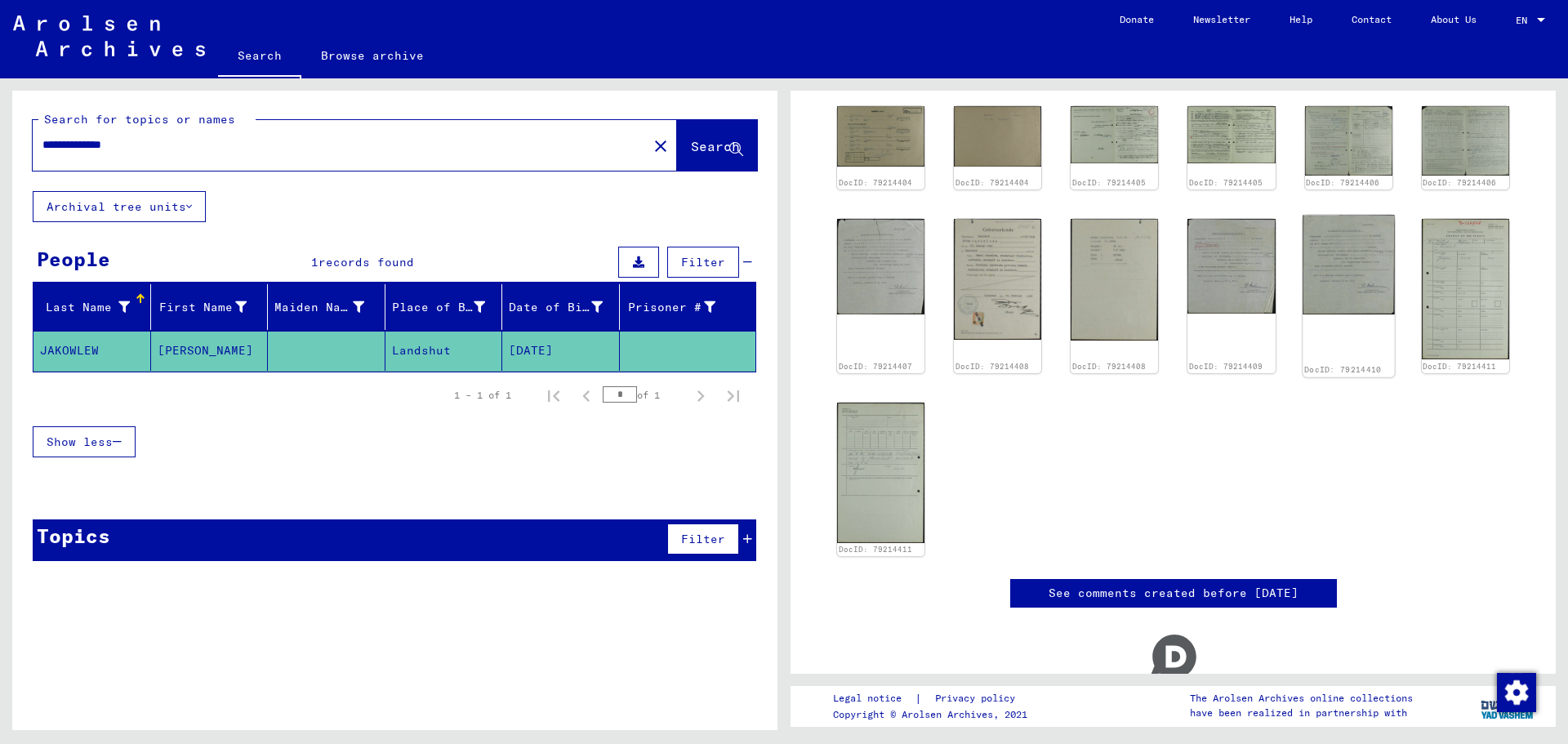
scroll to position [327, 0]
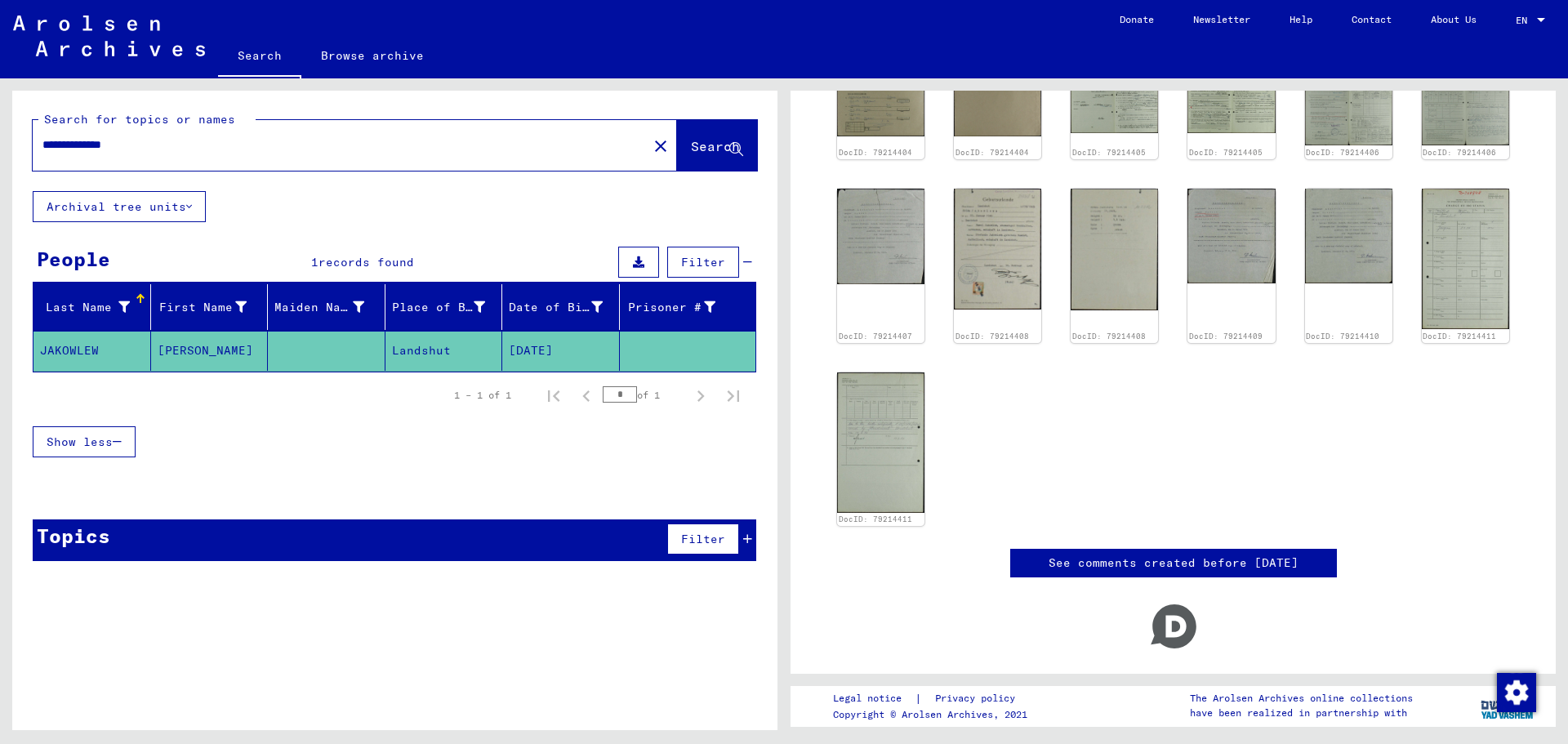
click at [99, 146] on input "**********" at bounding box center [340, 145] width 596 height 17
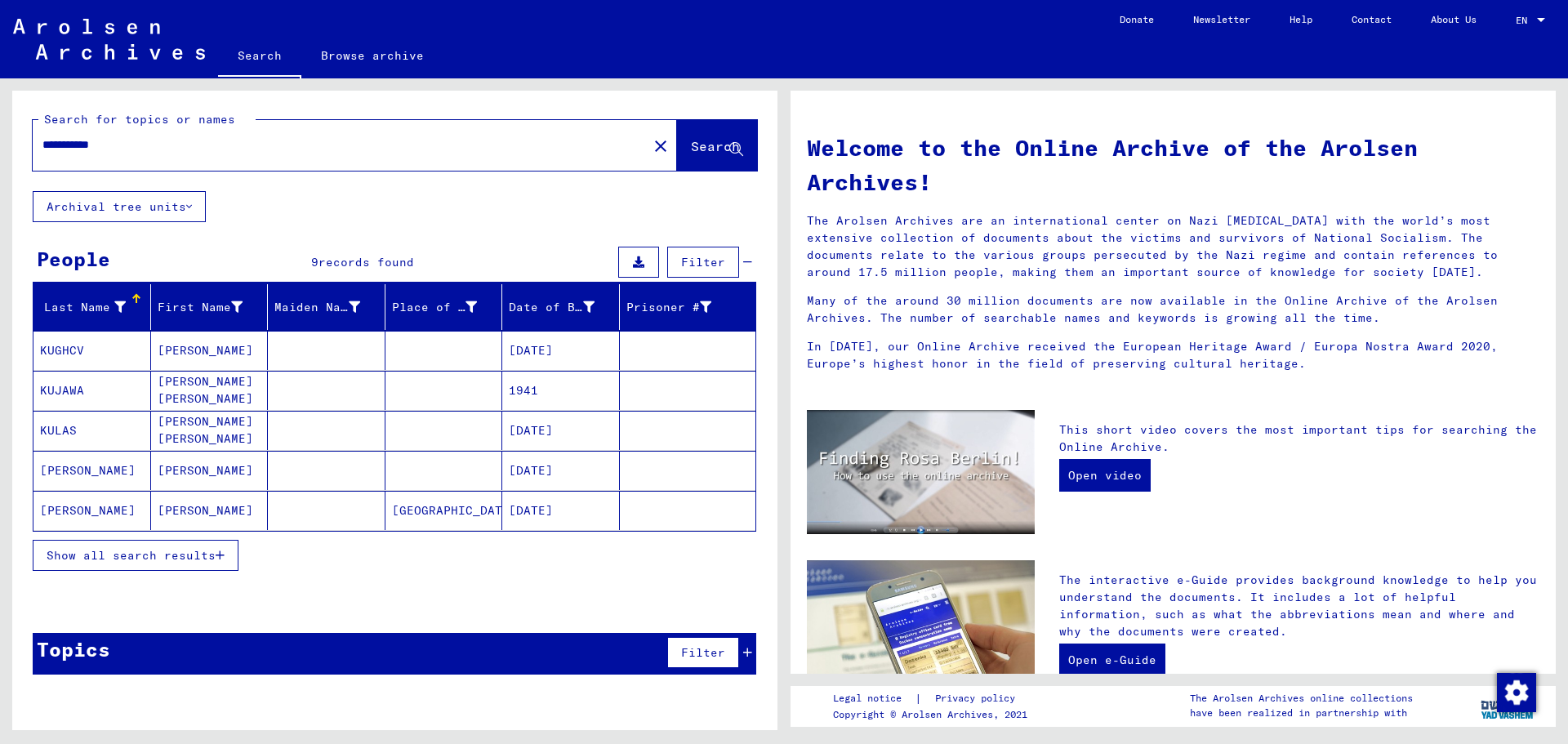
click at [573, 356] on mat-cell "[DATE]" at bounding box center [560, 351] width 118 height 39
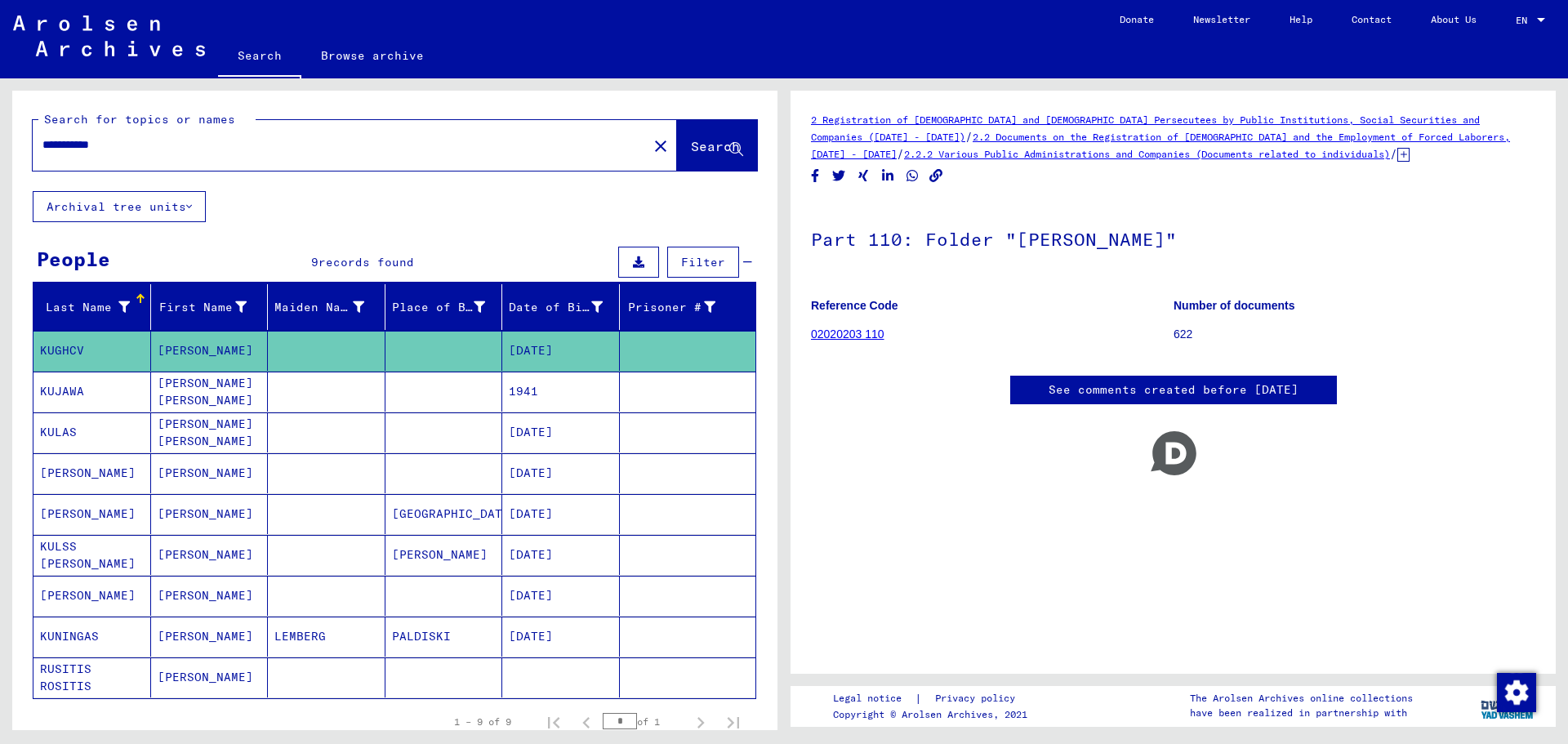
click at [543, 603] on mat-cell "[DATE]" at bounding box center [560, 596] width 118 height 40
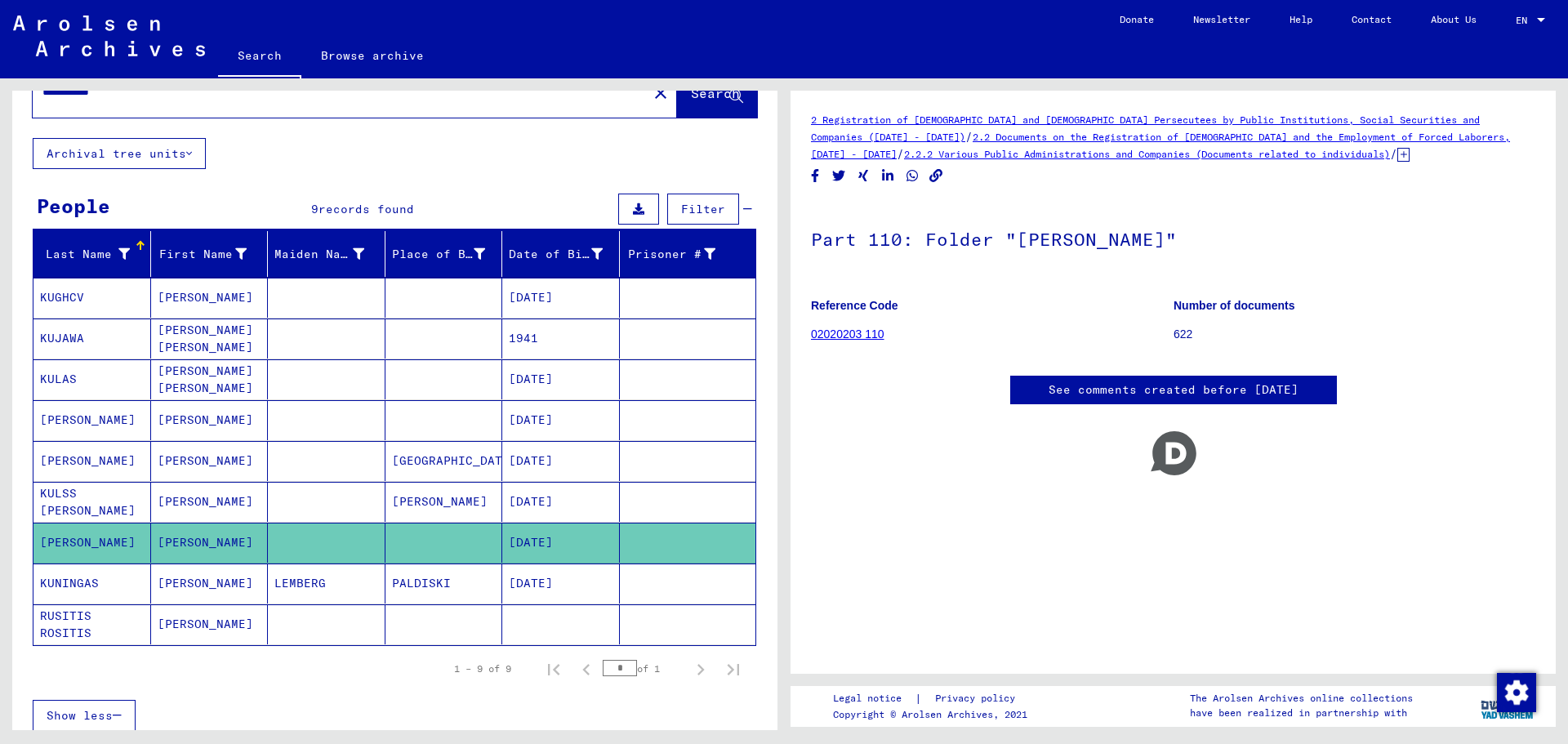
scroll to position [81, 0]
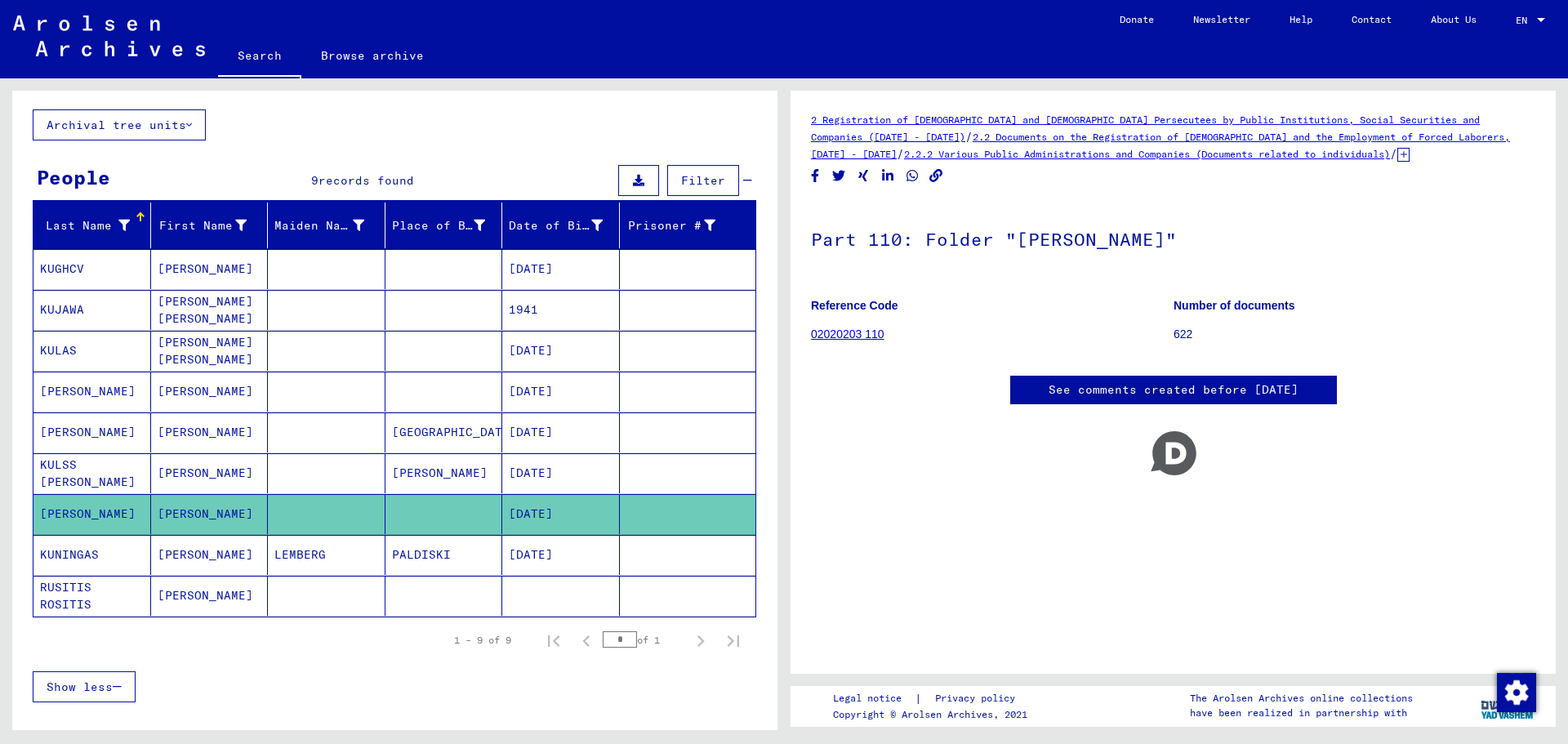
click at [74, 346] on mat-cell "KULAS" at bounding box center [92, 351] width 118 height 40
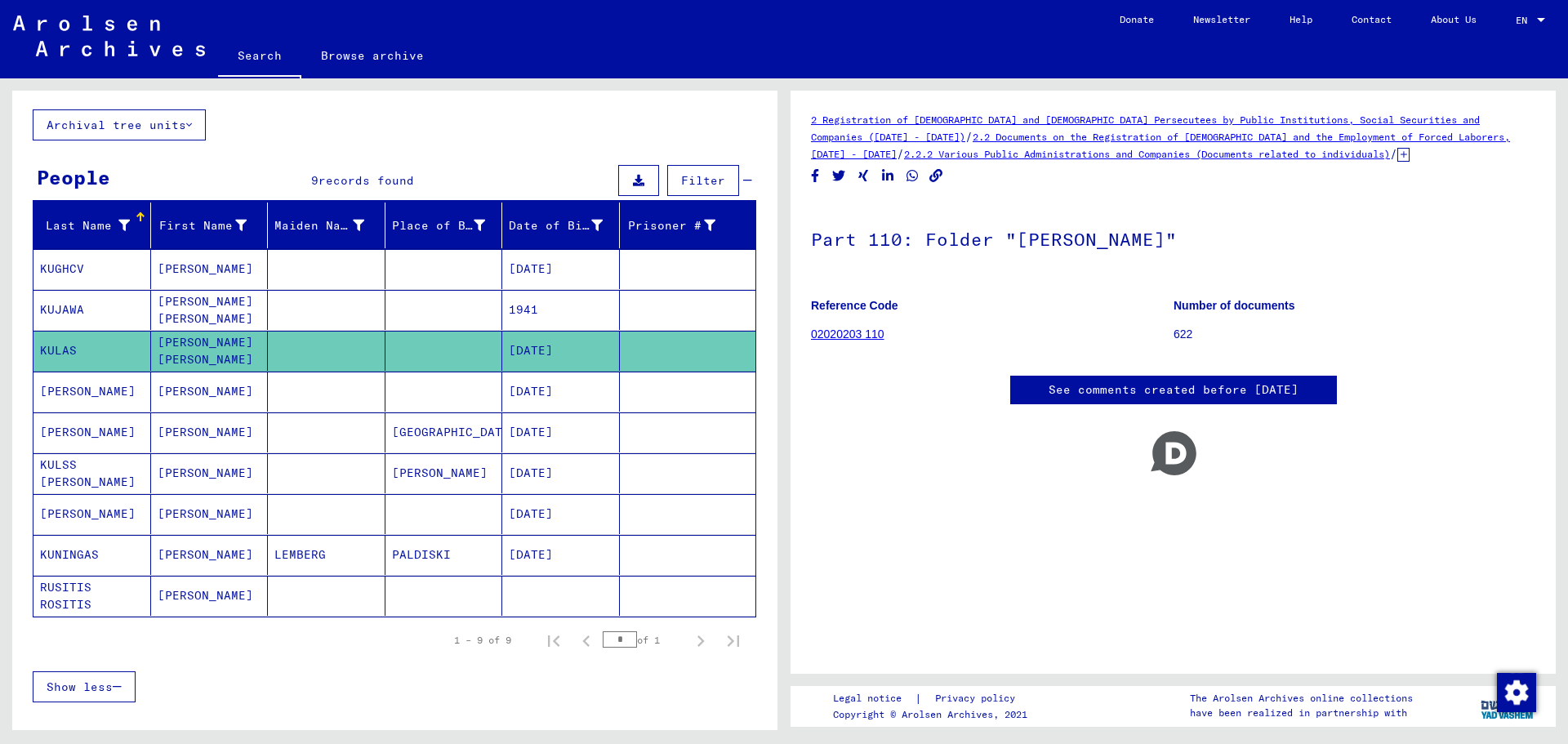
click at [89, 291] on mat-cell "KUJAWA" at bounding box center [92, 310] width 118 height 40
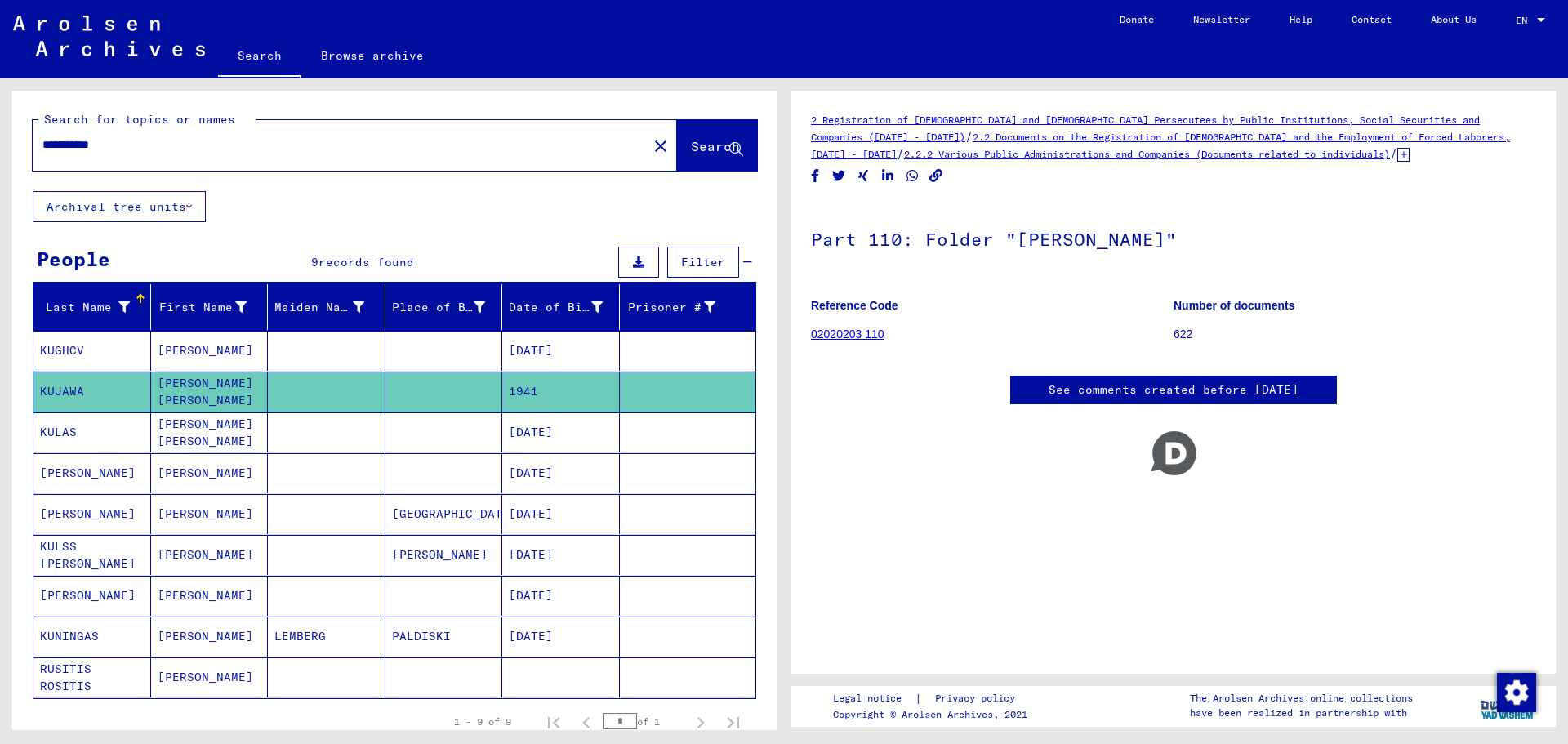
click at [149, 148] on input "**********" at bounding box center [340, 145] width 596 height 17
drag, startPoint x: 74, startPoint y: 148, endPoint x: 10, endPoint y: 146, distance: 64.0
click at [13, 146] on div "**********" at bounding box center [394, 141] width 765 height 100
drag, startPoint x: 82, startPoint y: 145, endPoint x: 0, endPoint y: 136, distance: 82.5
click at [0, 137] on div "**********" at bounding box center [392, 404] width 784 height 652
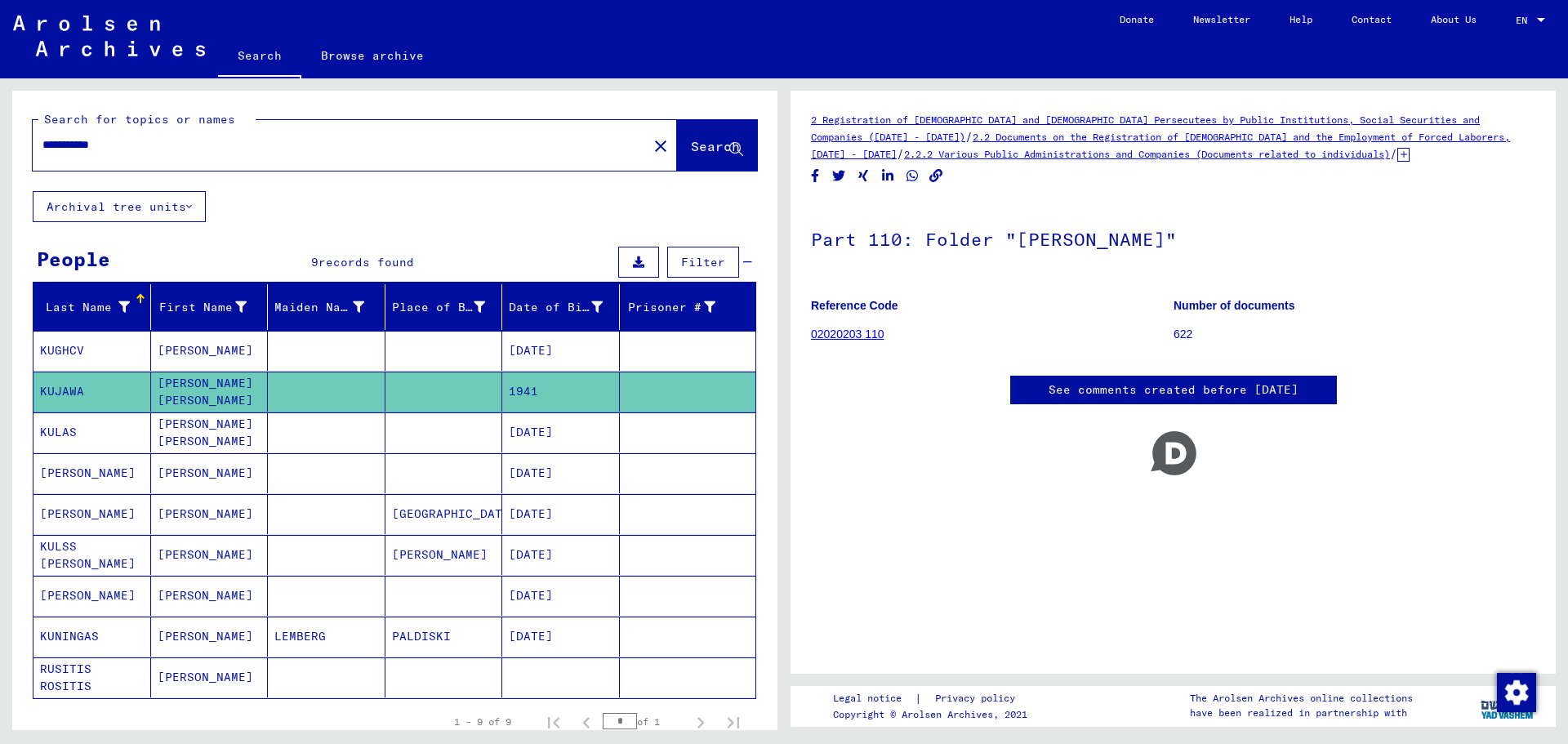
type input "*****"
drag, startPoint x: 159, startPoint y: 136, endPoint x: 0, endPoint y: 136, distance: 159.0
click at [0, 136] on div "Search for topics or names ***** close Search Archival tree units People 9 reco…" at bounding box center [392, 404] width 784 height 652
type input "*"
type input "**********"
